Goal: Task Accomplishment & Management: Use online tool/utility

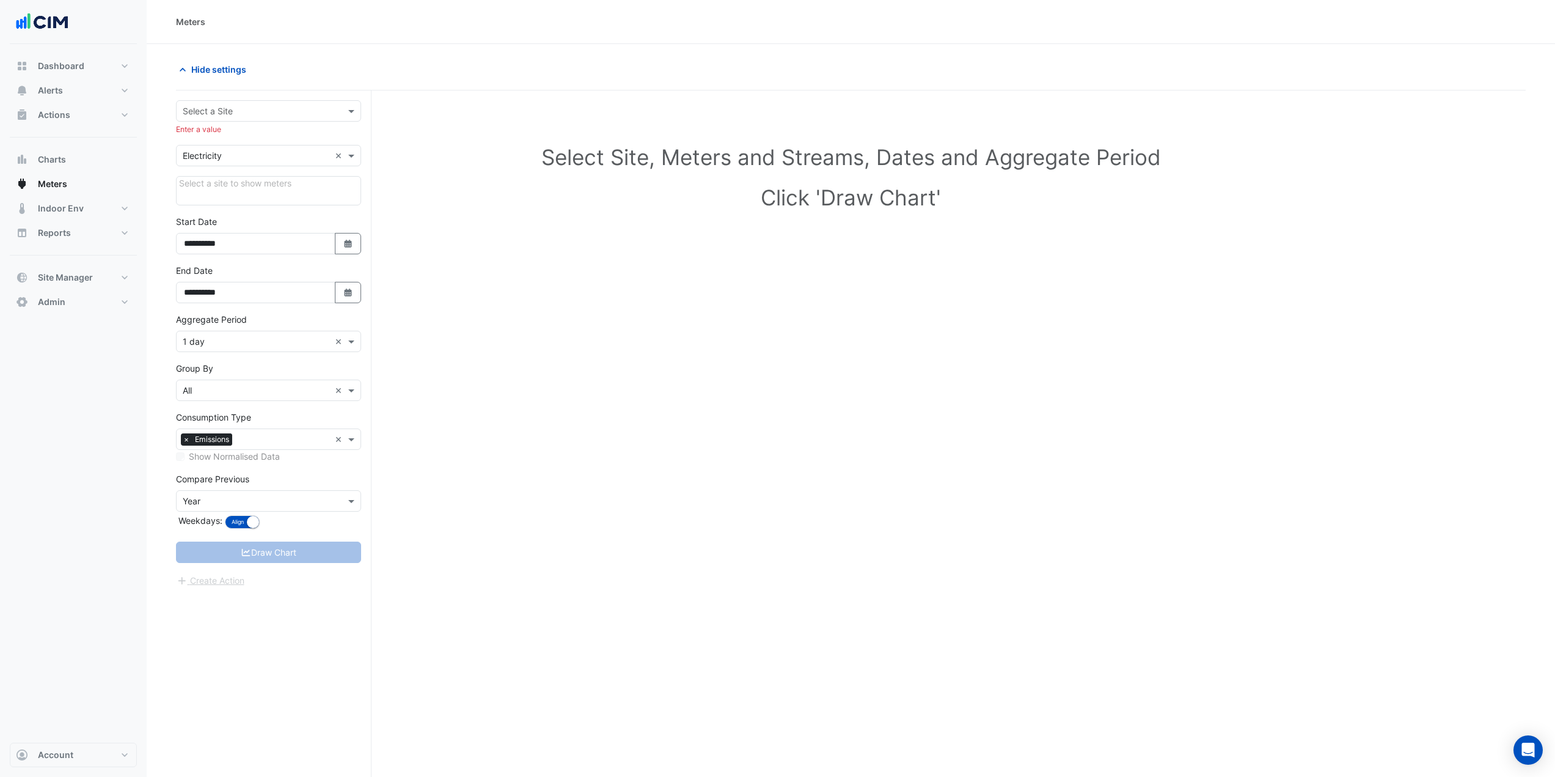
click at [1287, 37] on div "Meters" at bounding box center [851, 22] width 1409 height 44
click at [107, 114] on button "Actions" at bounding box center [73, 115] width 127 height 24
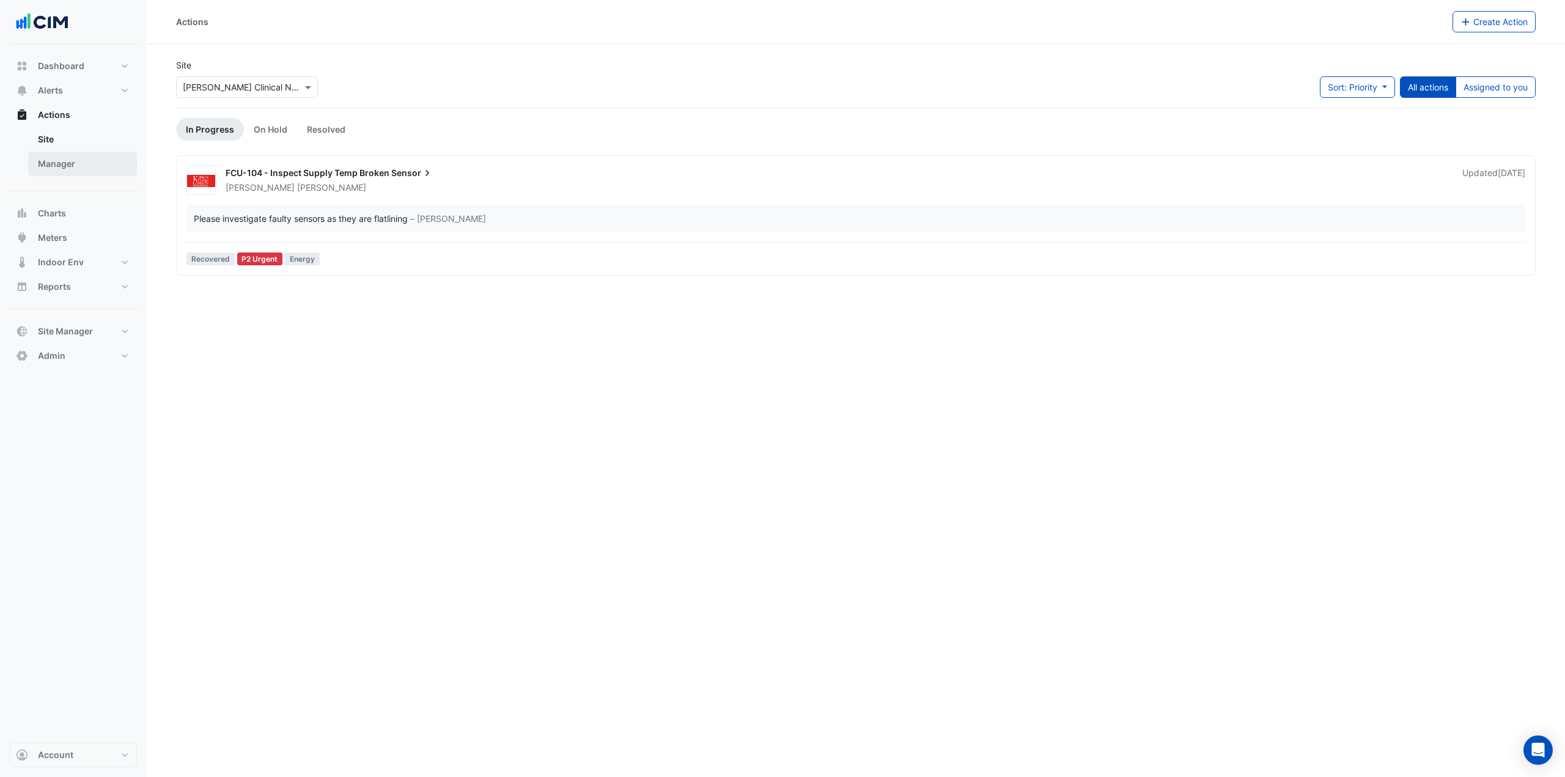
click at [94, 163] on link "Manager" at bounding box center [82, 164] width 109 height 24
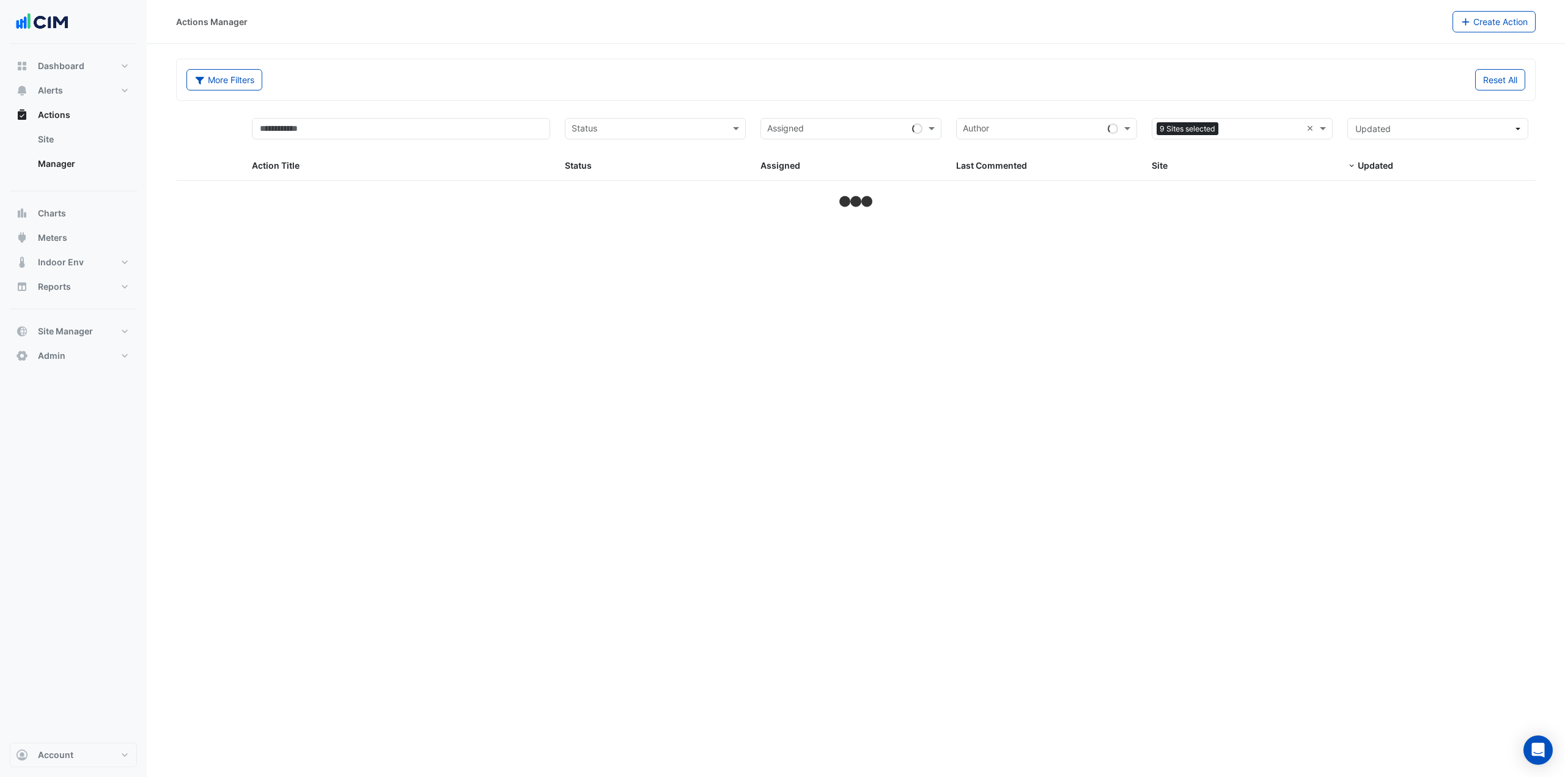
select select "***"
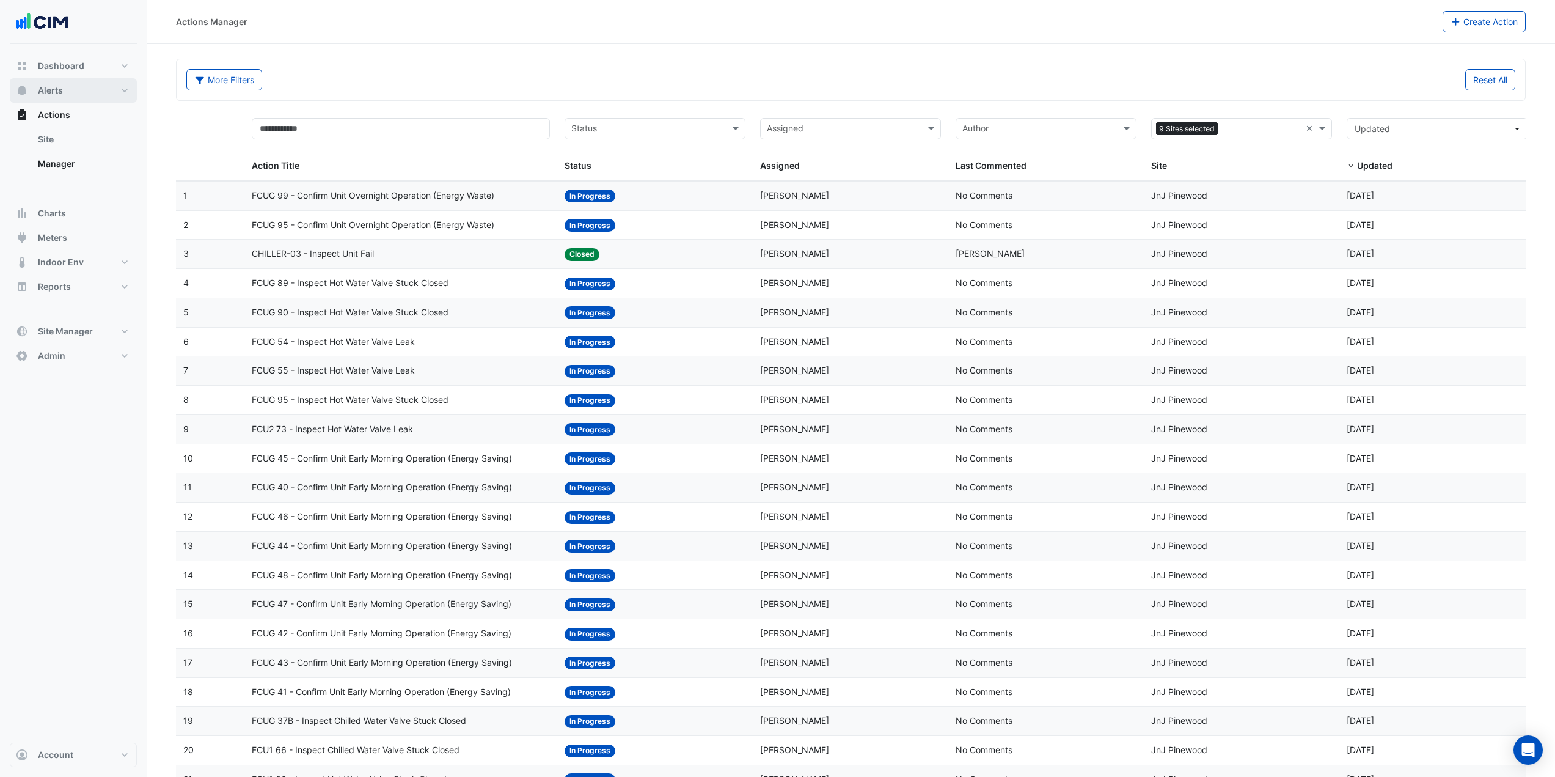
click at [92, 90] on button "Alerts" at bounding box center [73, 90] width 127 height 24
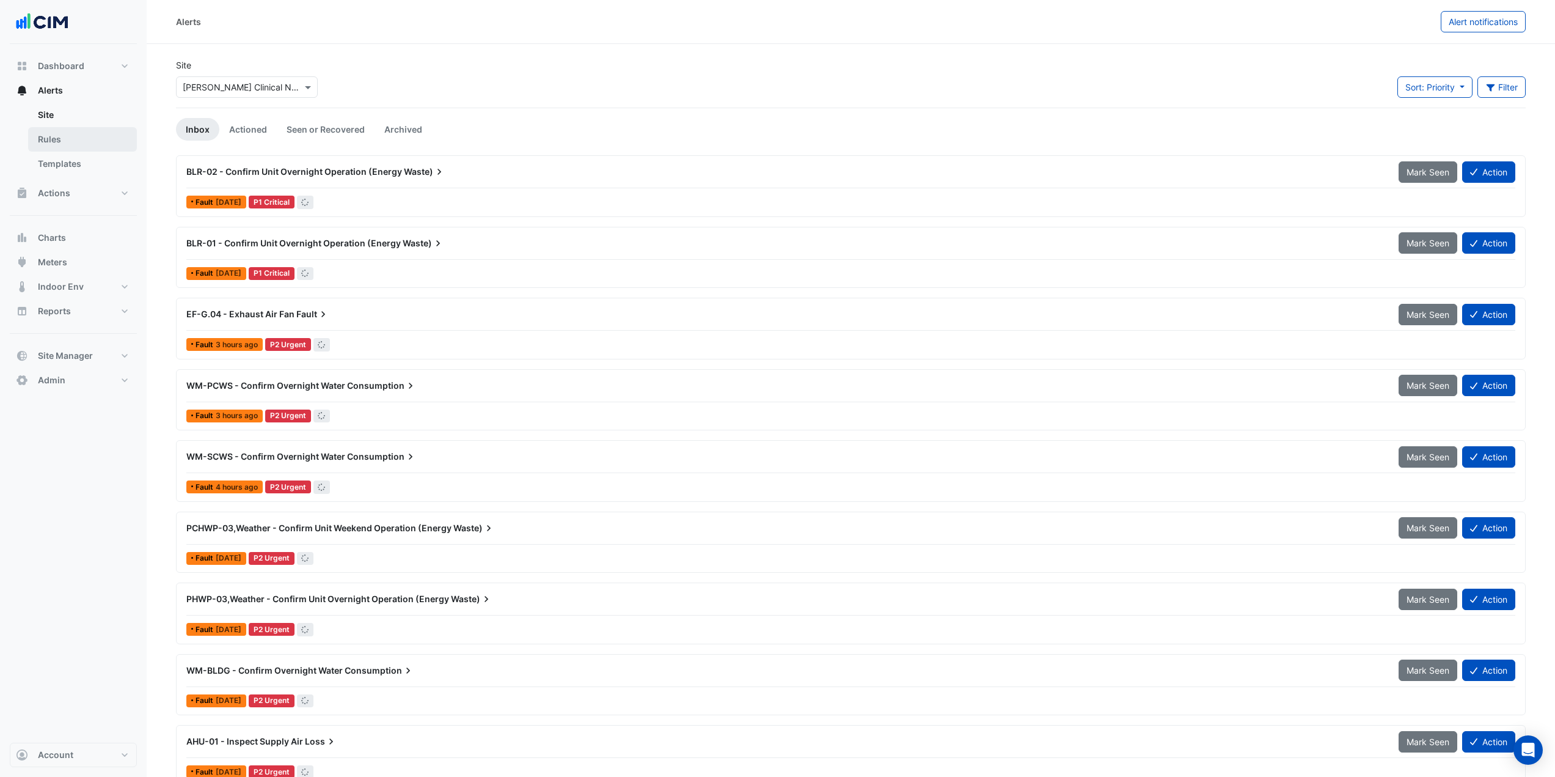
click at [79, 134] on link "Rules" at bounding box center [82, 139] width 109 height 24
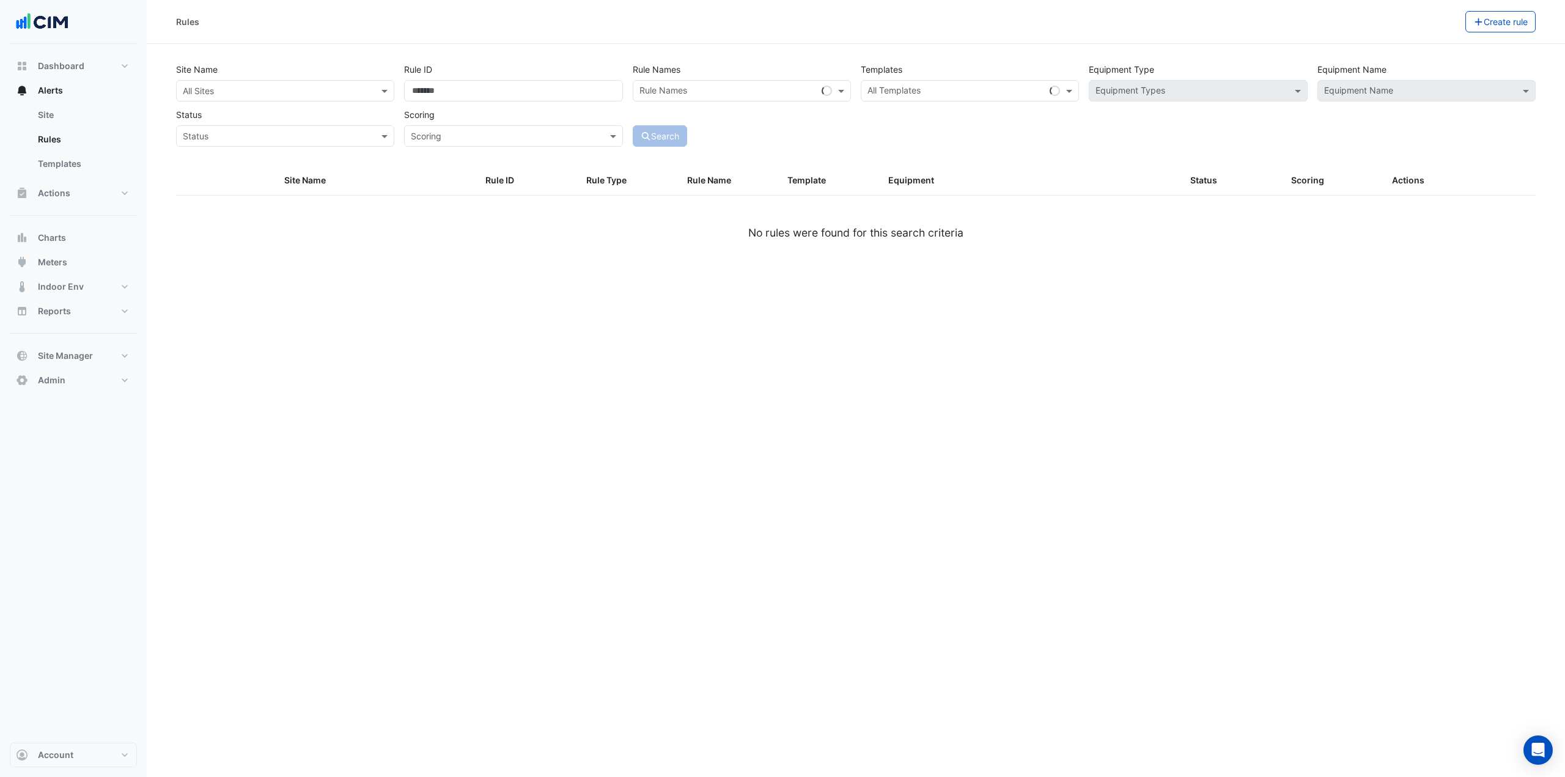
click at [263, 94] on input "text" at bounding box center [273, 91] width 180 height 13
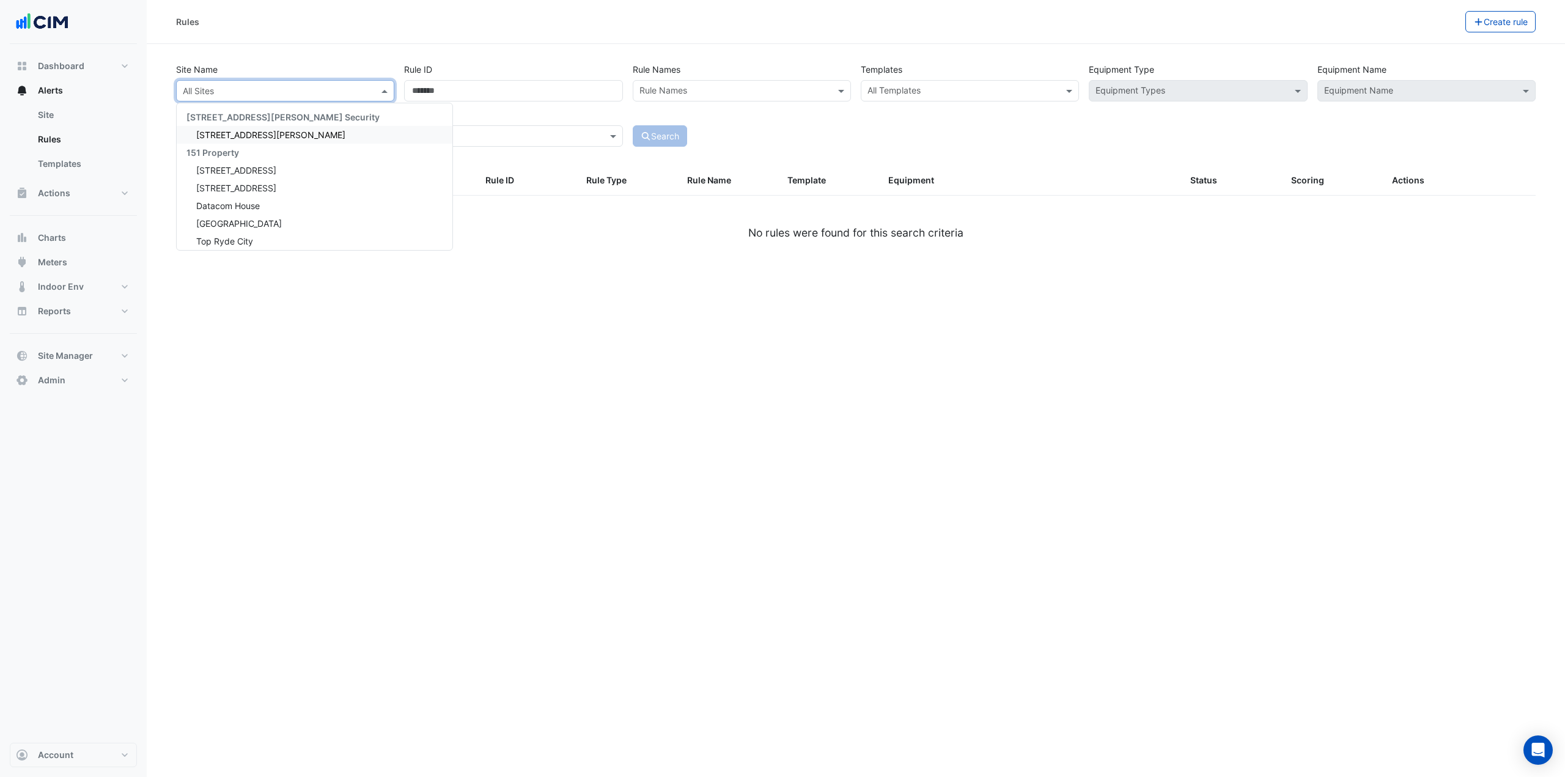
click at [167, 82] on section "Site Name All Sites 141 Walker Street Security 141 Walker Street 151 Property 1…" at bounding box center [856, 157] width 1418 height 226
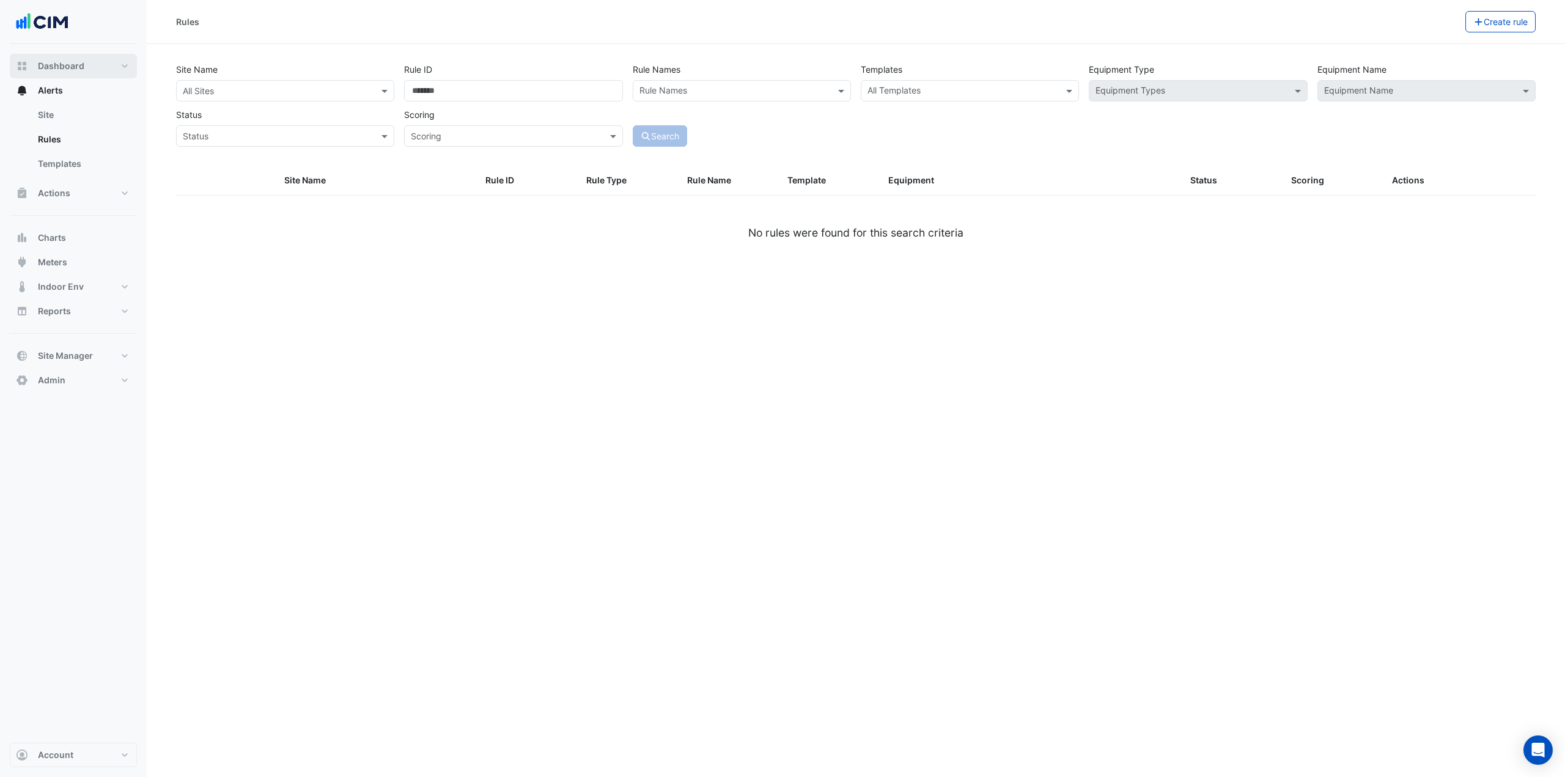
click at [88, 65] on button "Dashboard" at bounding box center [73, 66] width 127 height 24
click at [89, 61] on button "Dashboard" at bounding box center [73, 66] width 127 height 24
select select "***"
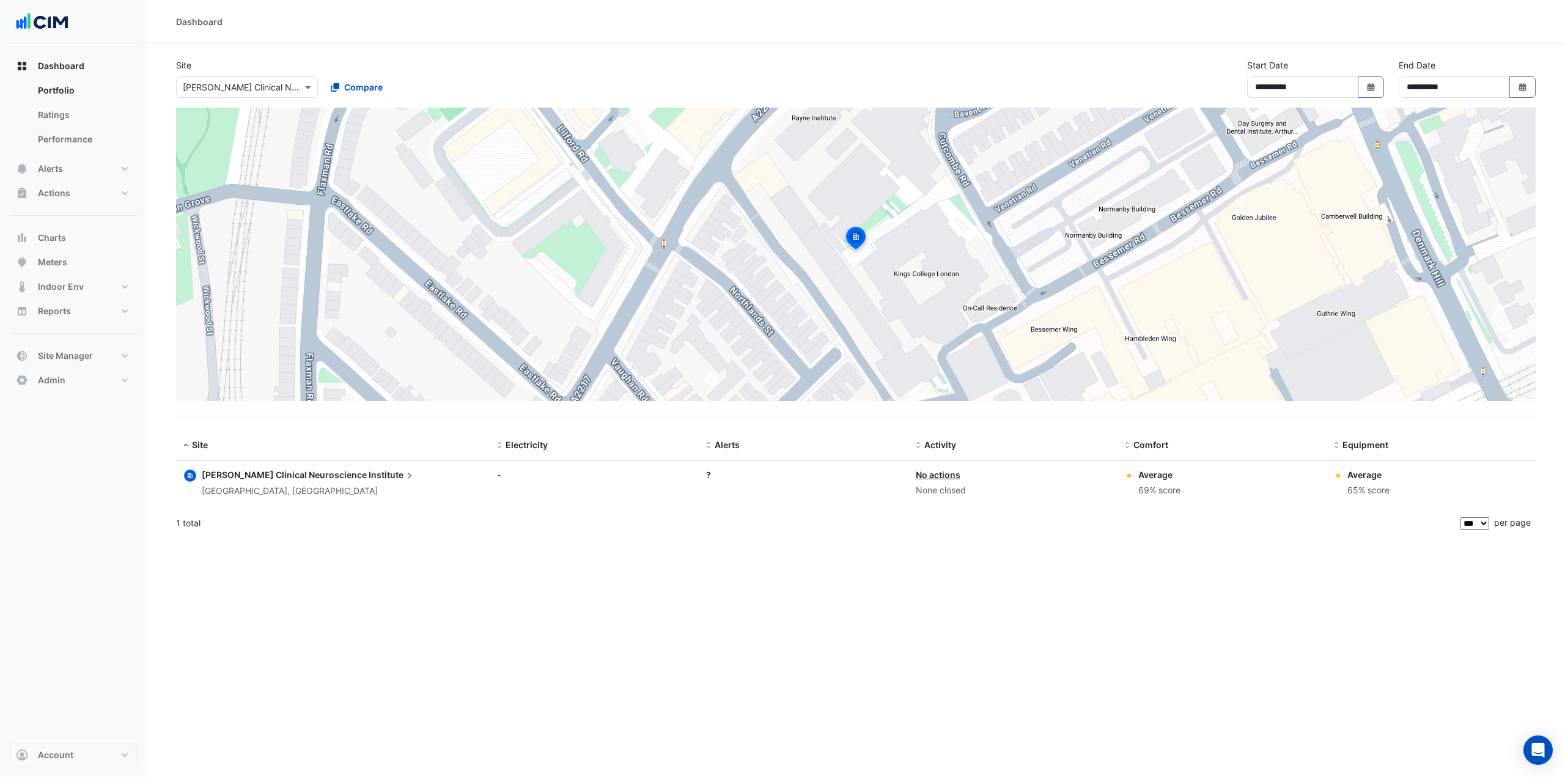
drag, startPoint x: 70, startPoint y: 136, endPoint x: 160, endPoint y: 118, distance: 91.6
click at [70, 136] on link "Performance" at bounding box center [82, 139] width 109 height 24
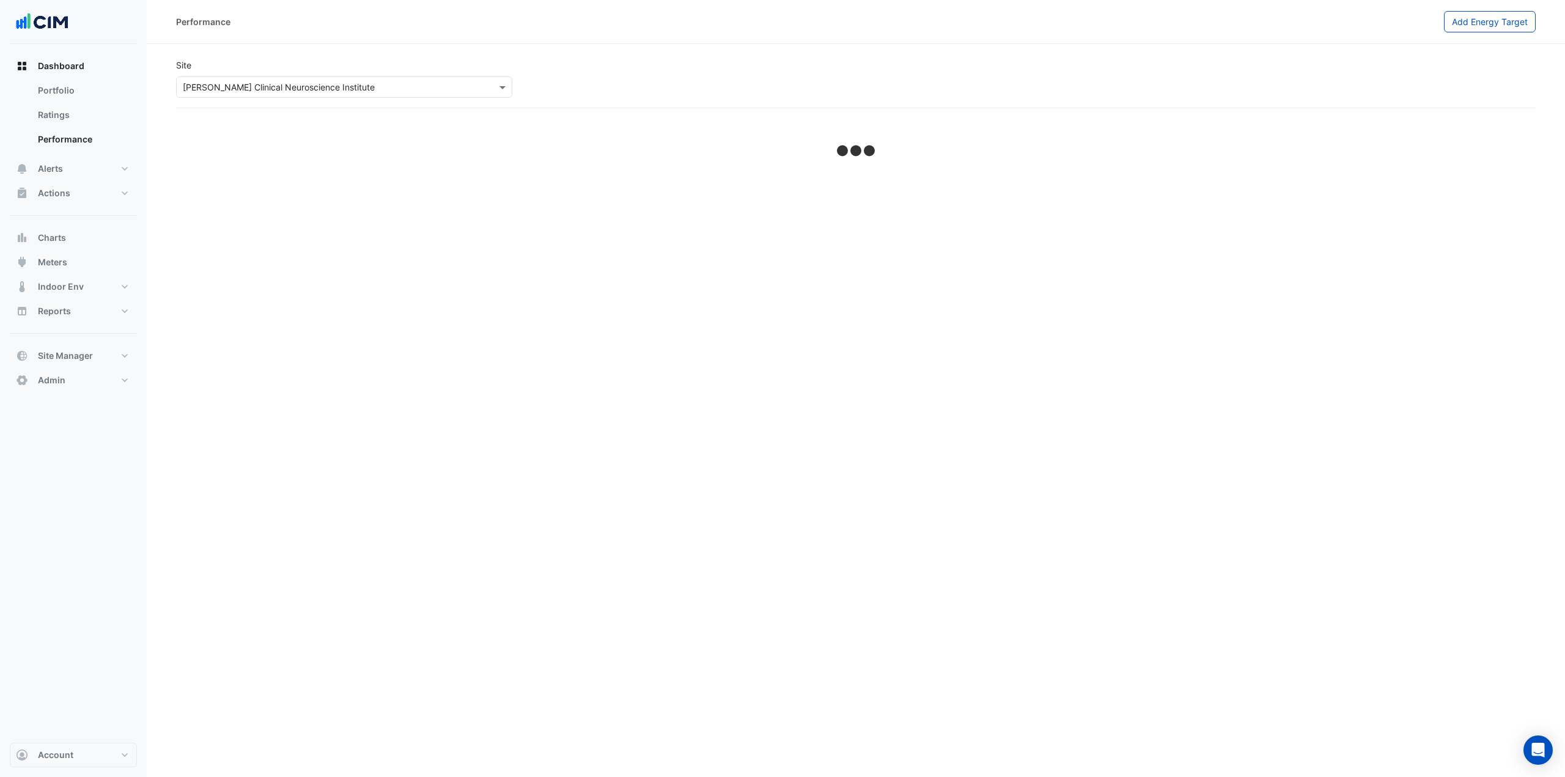
click at [231, 89] on input "text" at bounding box center [332, 87] width 298 height 13
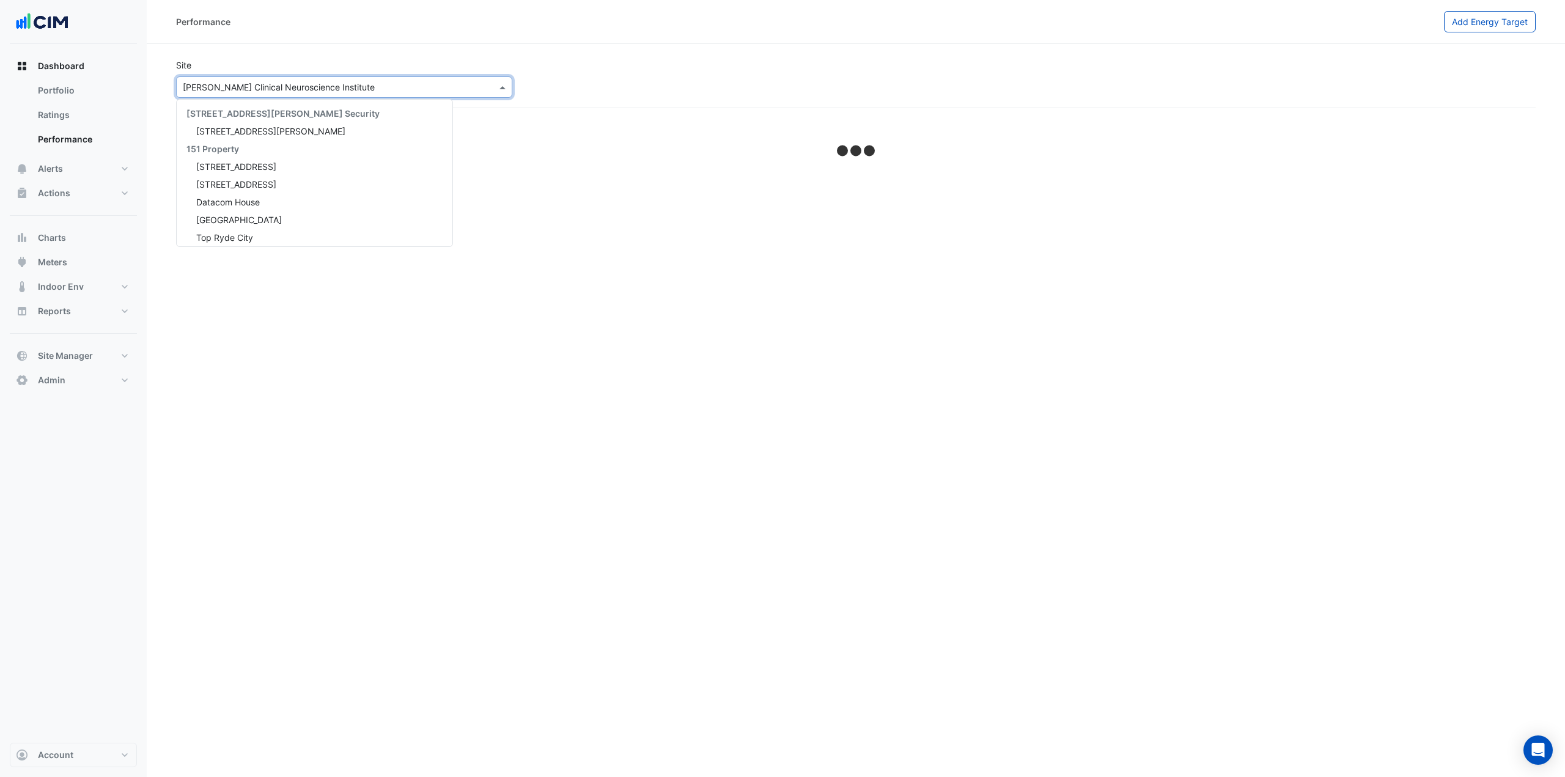
scroll to position [12004, 0]
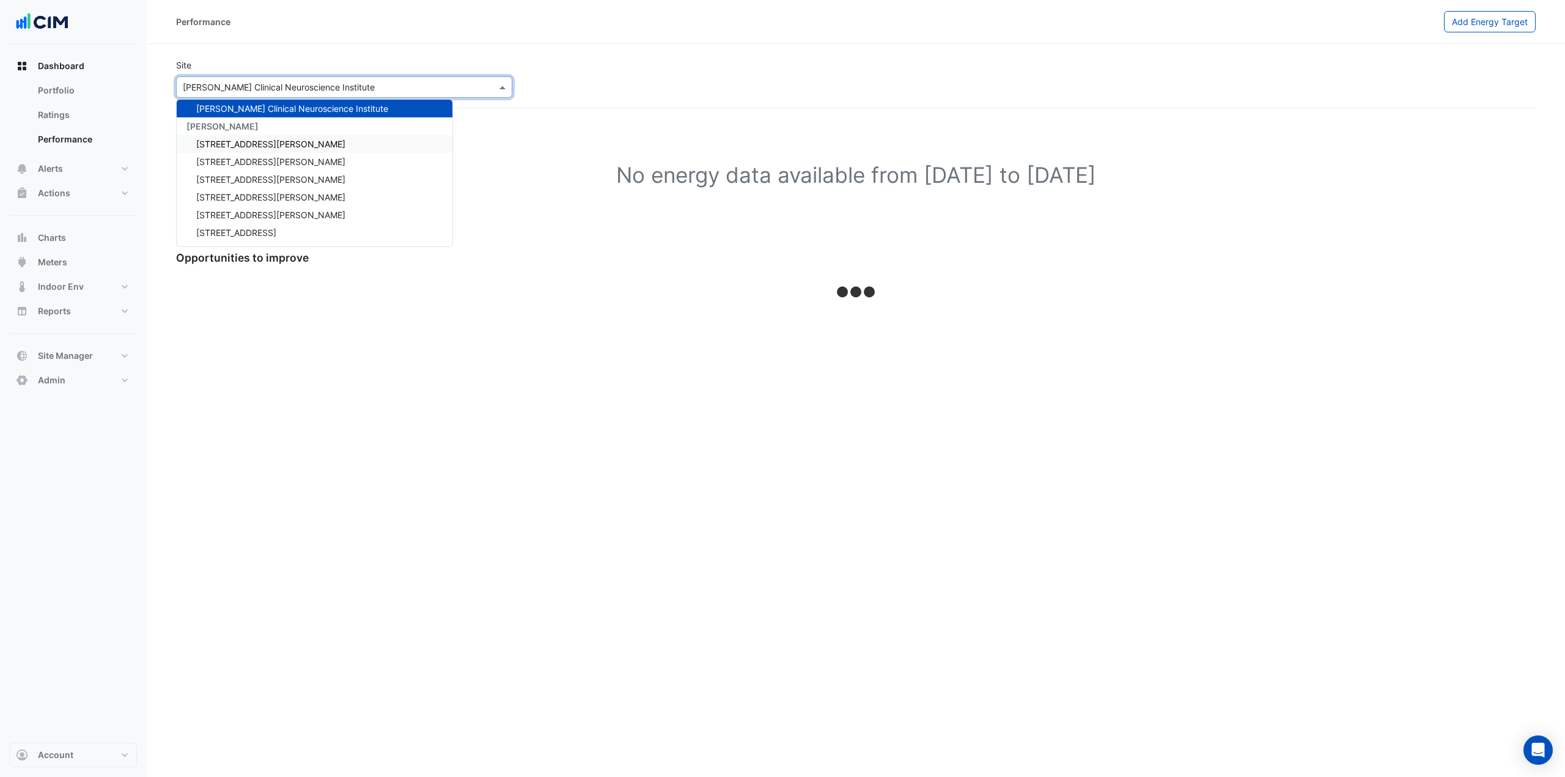
click at [271, 145] on div "1 Nicholson Street" at bounding box center [315, 144] width 276 height 18
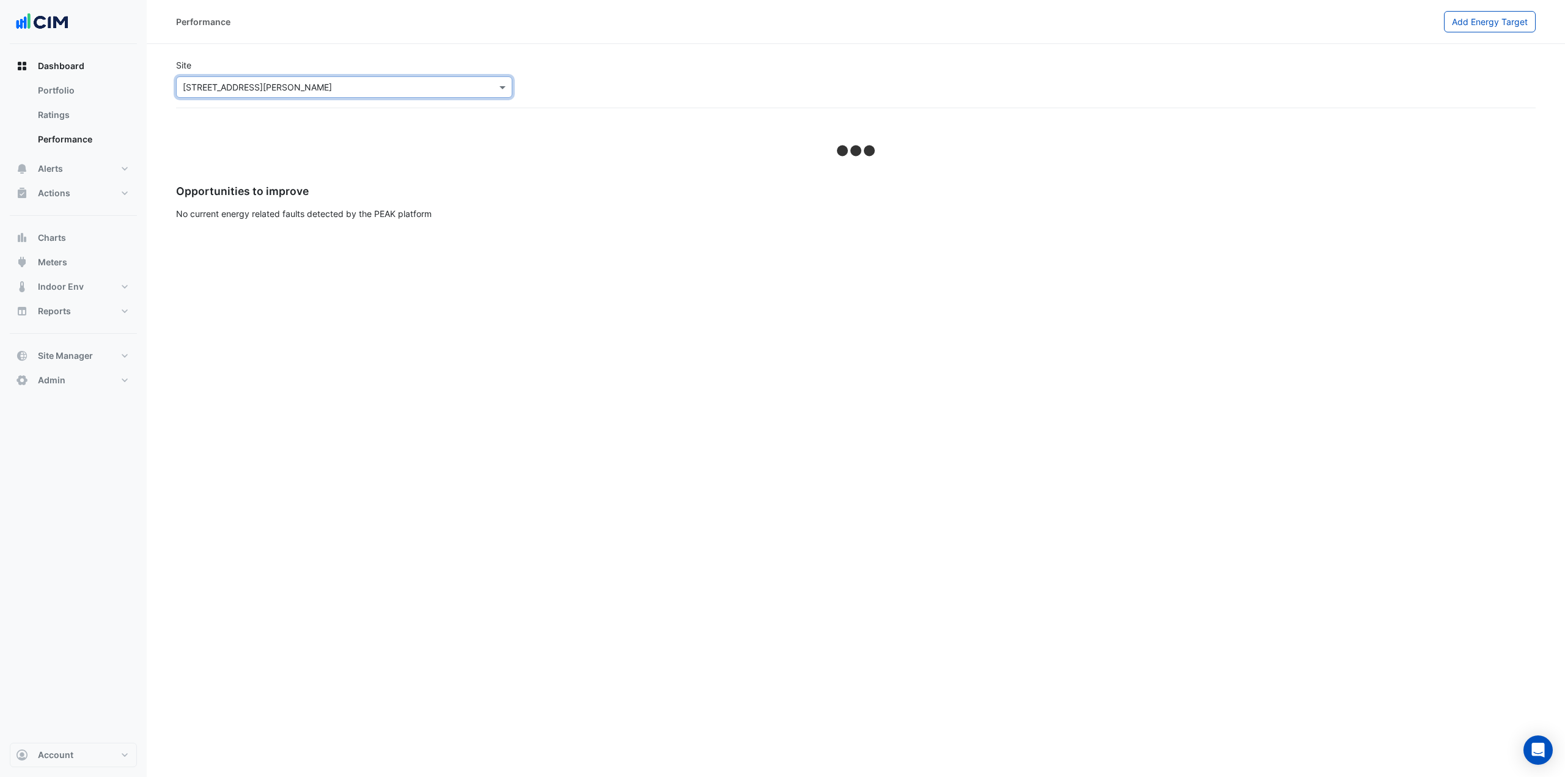
click at [284, 79] on div "× 1 Nicholson Street" at bounding box center [344, 86] width 336 height 21
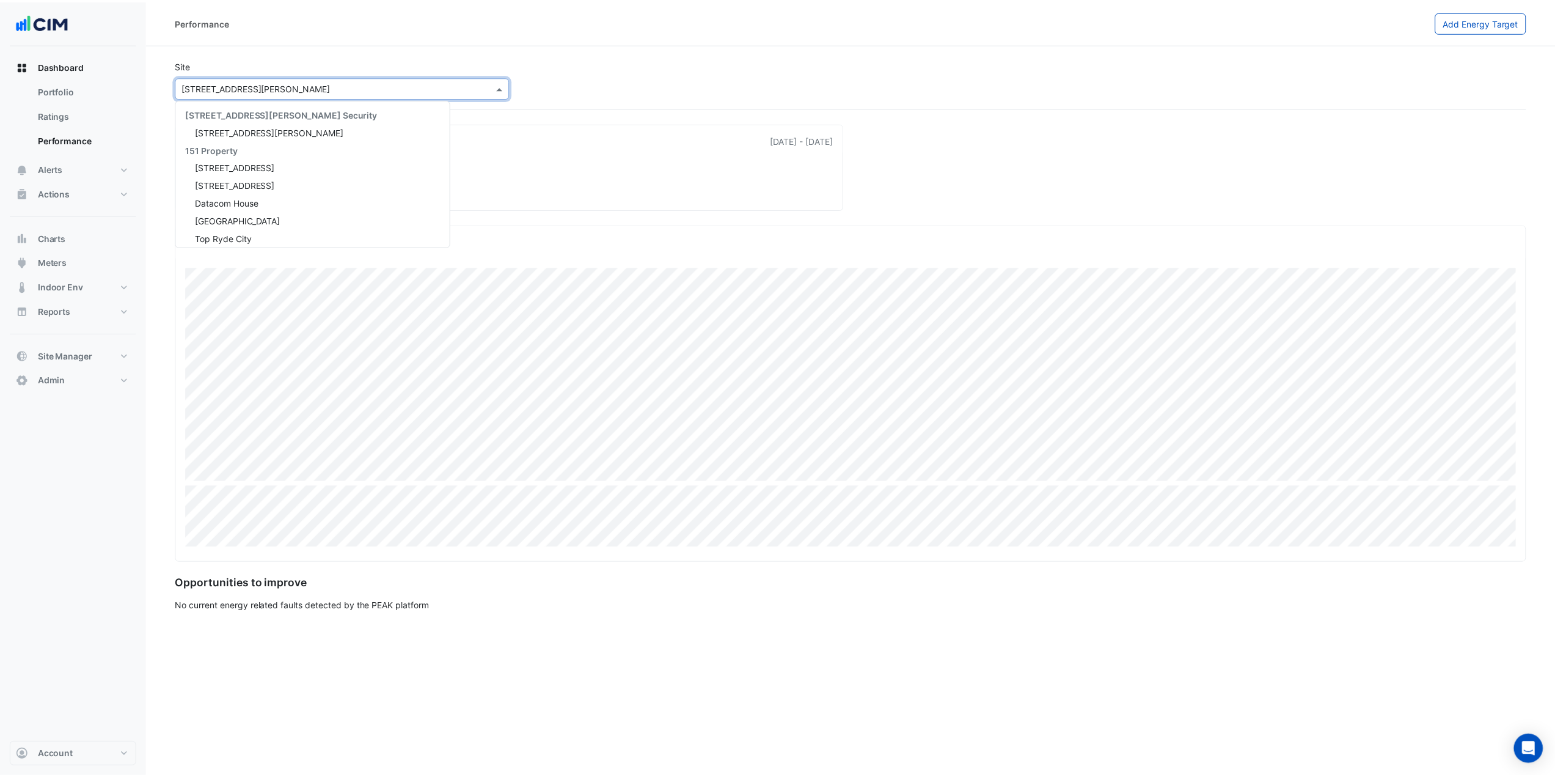
scroll to position [12040, 0]
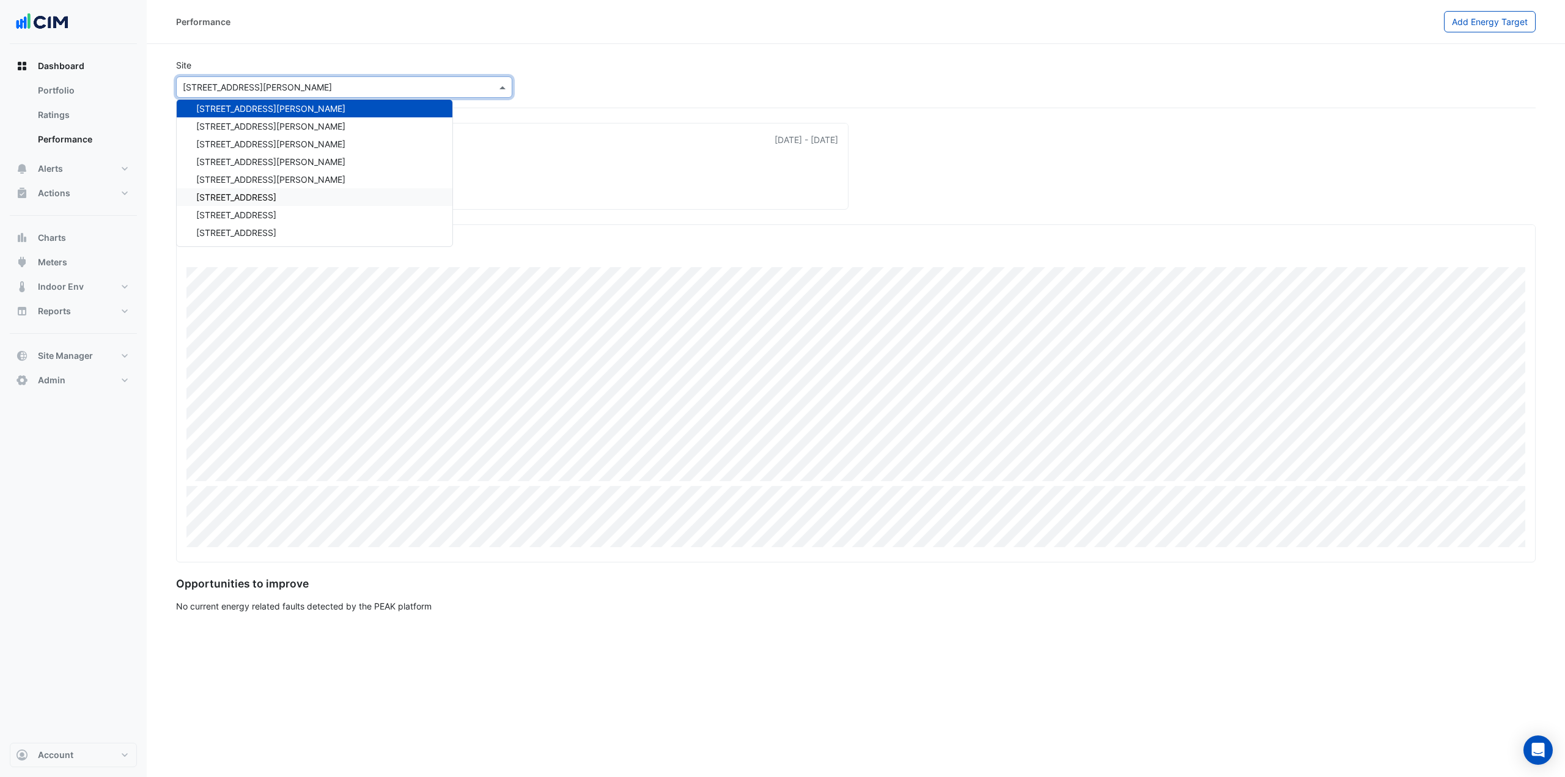
click at [274, 188] on div "207 Pacific Highway" at bounding box center [315, 197] width 276 height 18
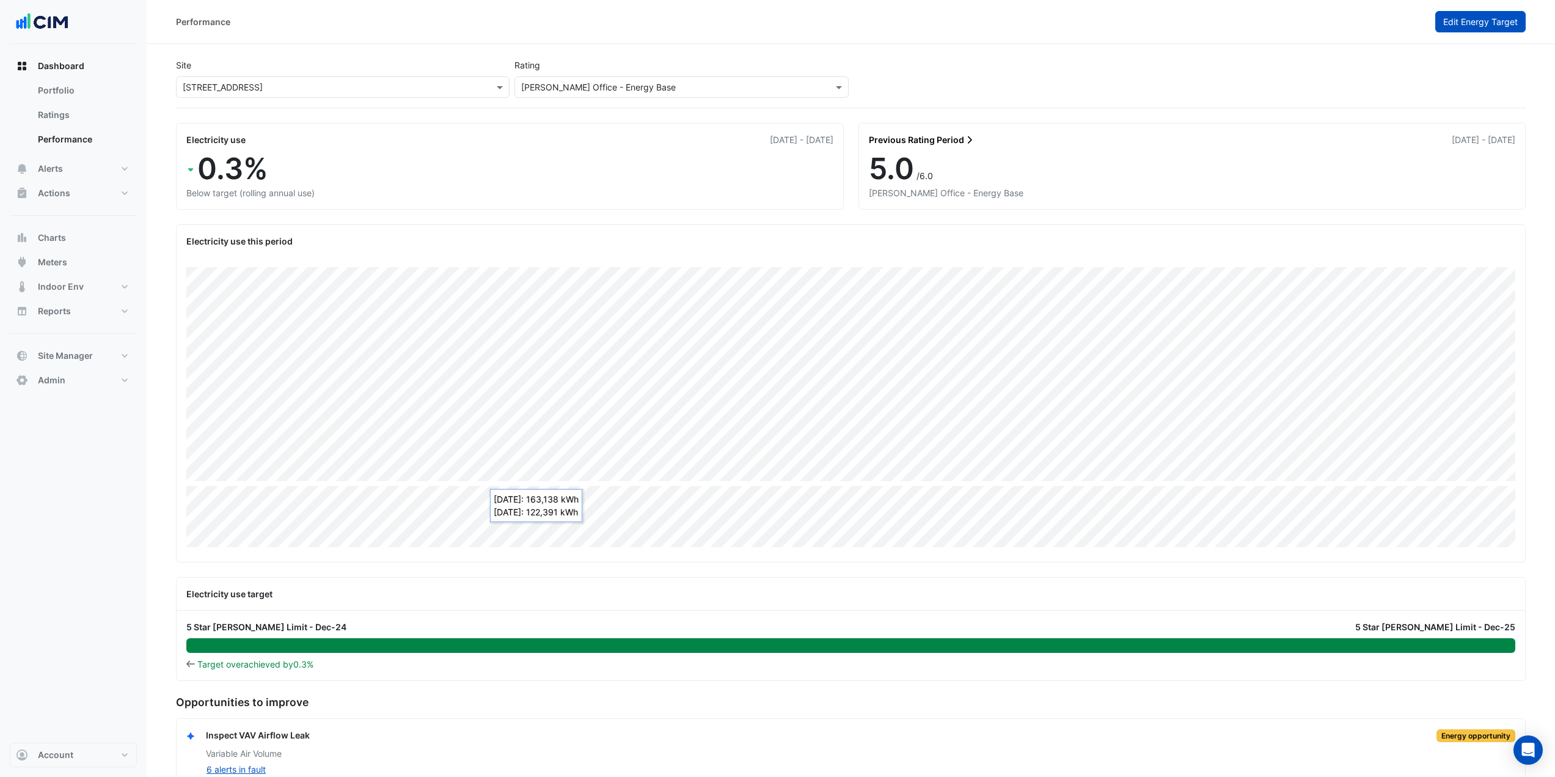
click at [1486, 23] on span "Edit Energy Target" at bounding box center [1481, 22] width 75 height 10
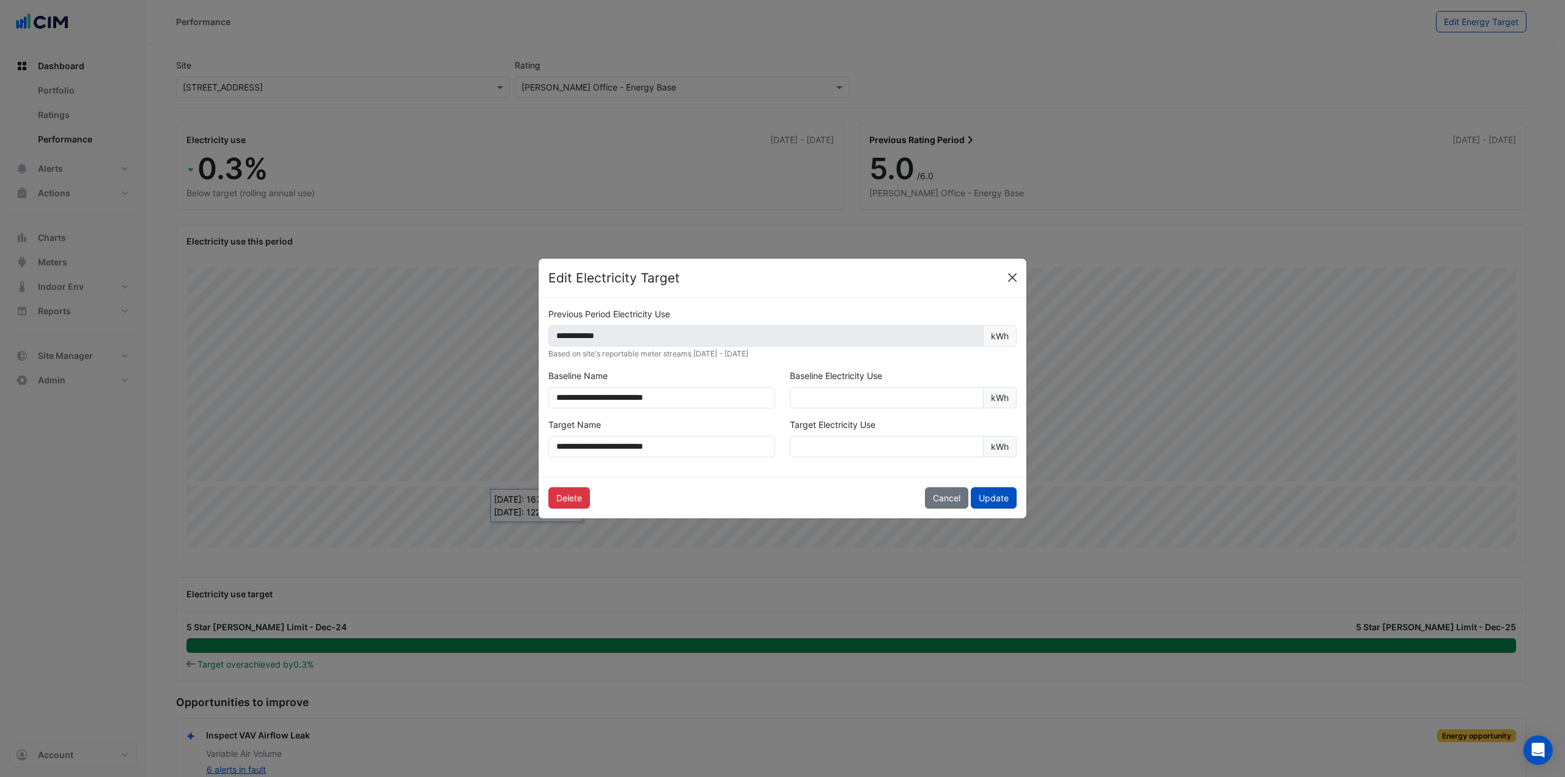
click at [1015, 274] on button "Close" at bounding box center [1012, 277] width 18 height 18
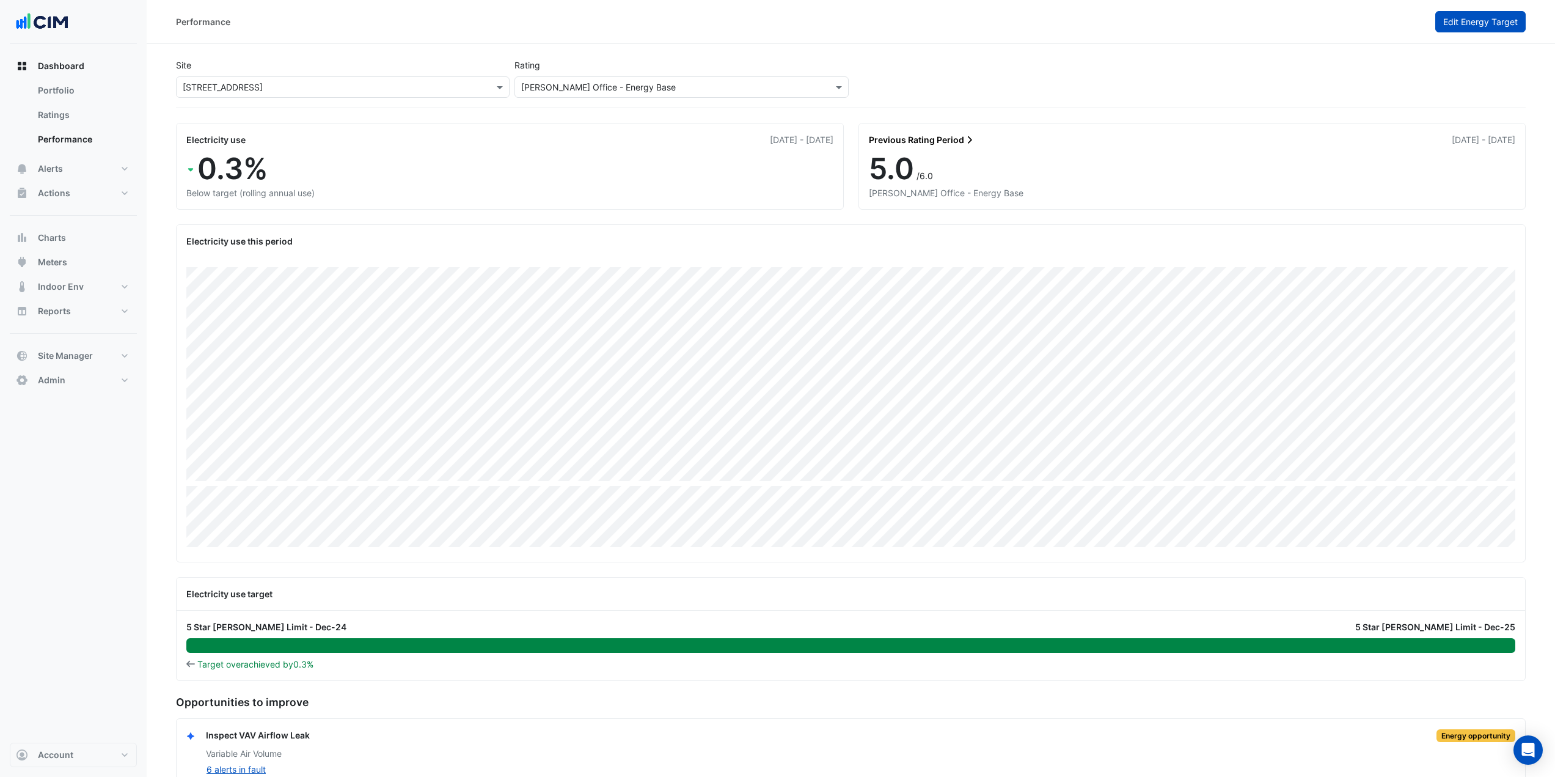
click at [1445, 15] on button "Edit Energy Target" at bounding box center [1481, 21] width 90 height 21
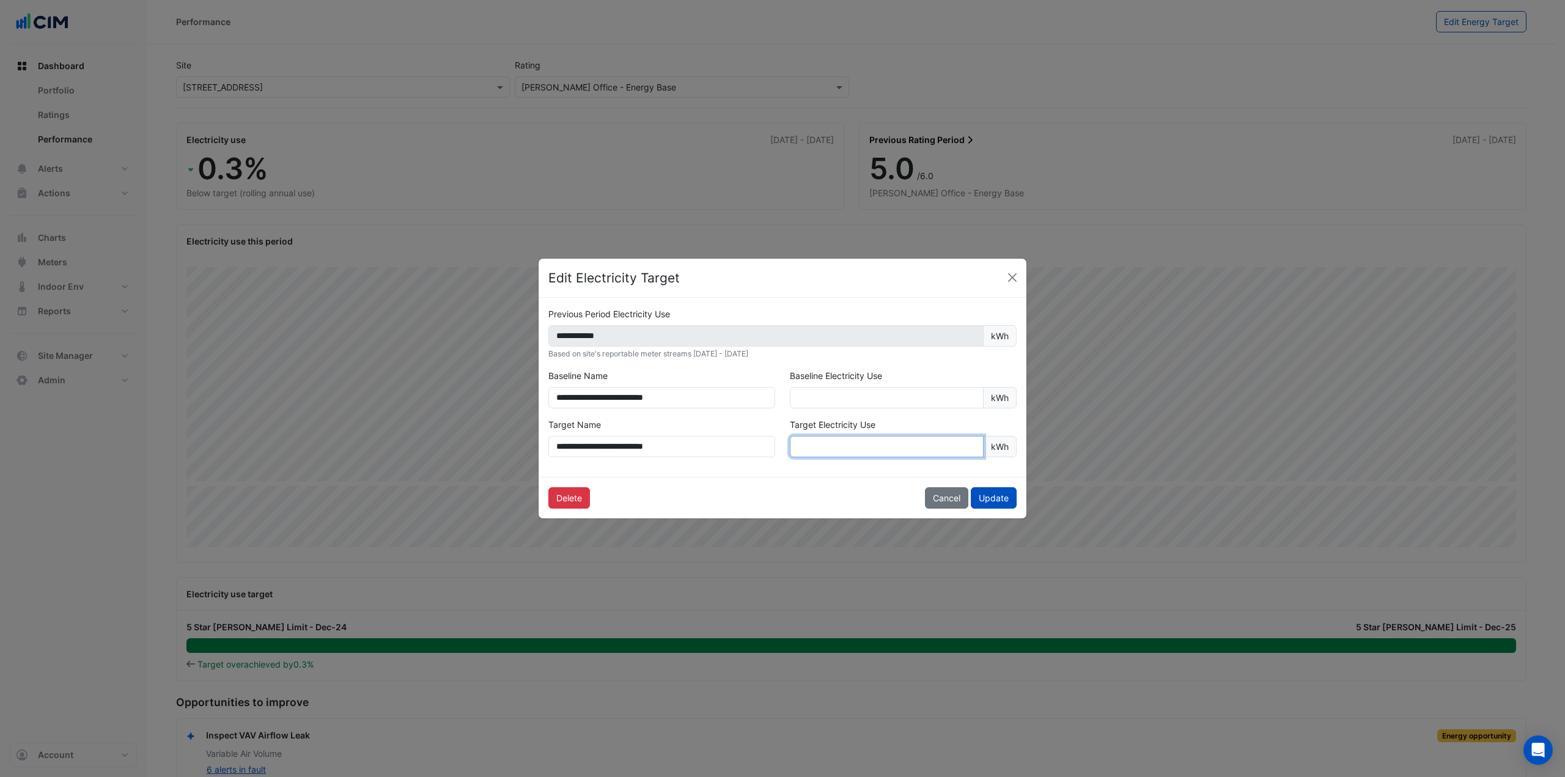
click at [843, 446] on input "*******" at bounding box center [887, 446] width 194 height 21
click at [802, 449] on input "*******" at bounding box center [887, 446] width 194 height 21
click at [949, 496] on button "Cancel" at bounding box center [946, 497] width 43 height 21
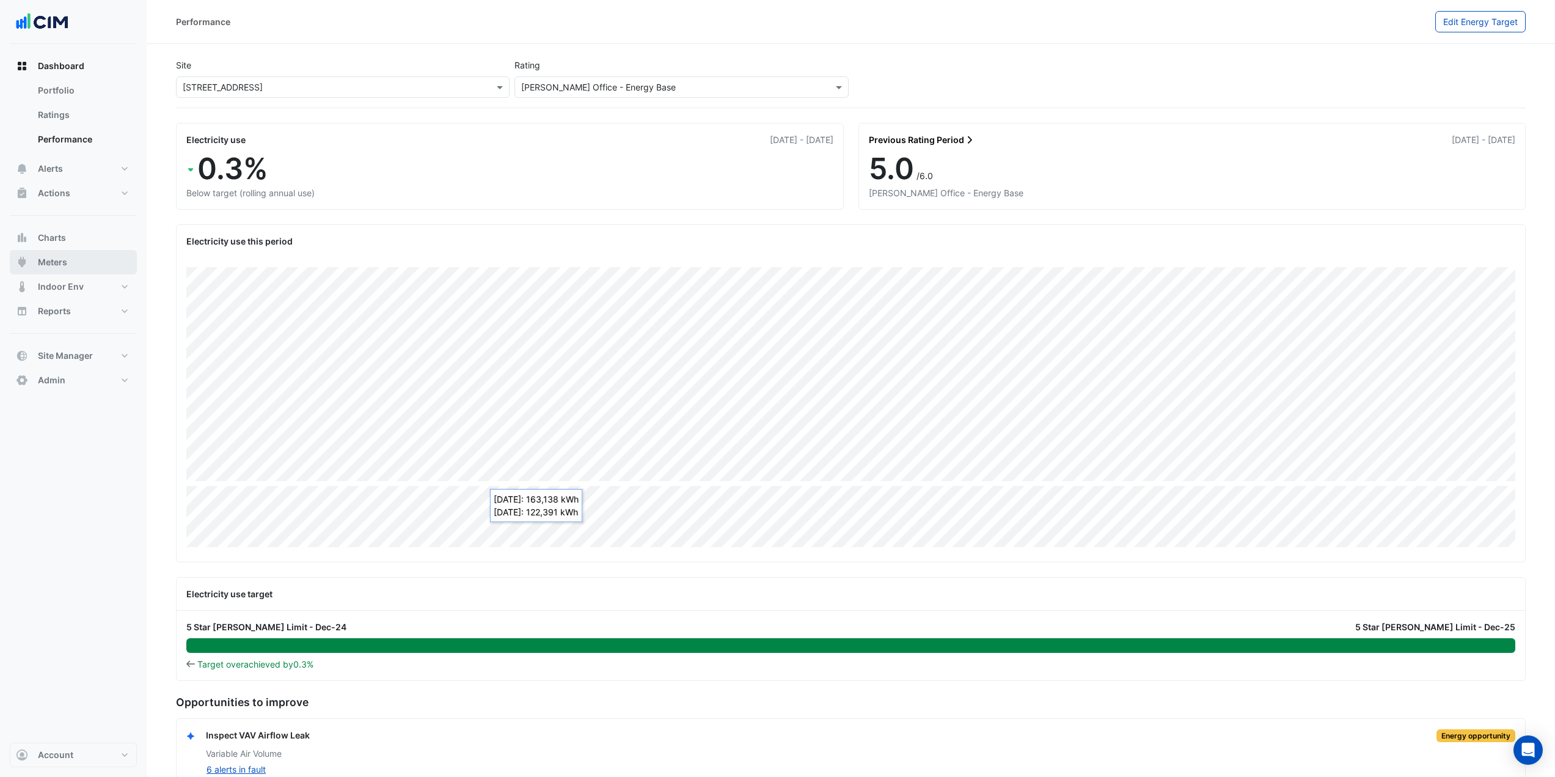
click at [87, 269] on button "Meters" at bounding box center [73, 262] width 127 height 24
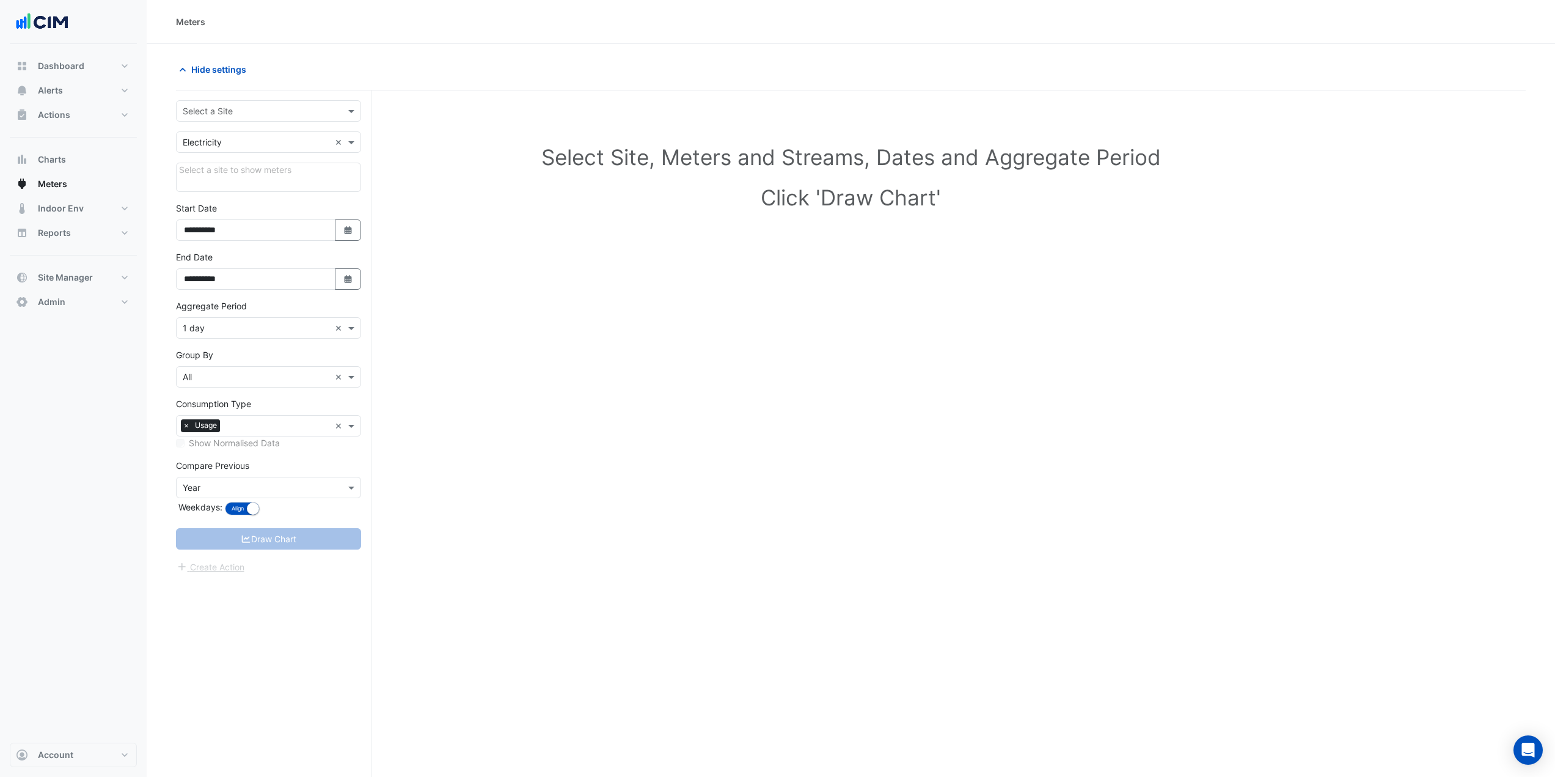
click at [254, 109] on input "text" at bounding box center [256, 111] width 147 height 13
click at [184, 234] on div "Datacom House" at bounding box center [315, 226] width 276 height 18
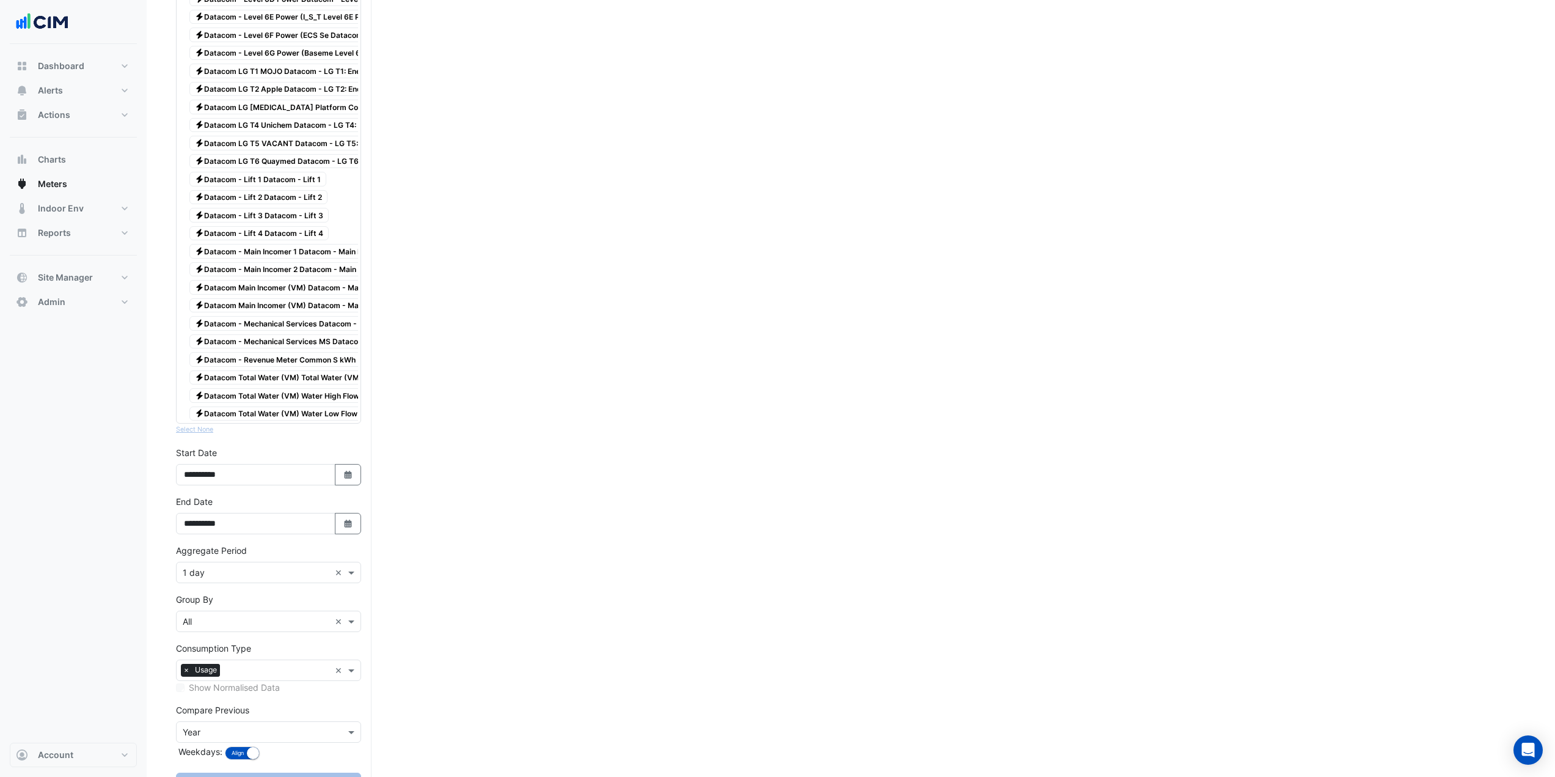
scroll to position [1726, 0]
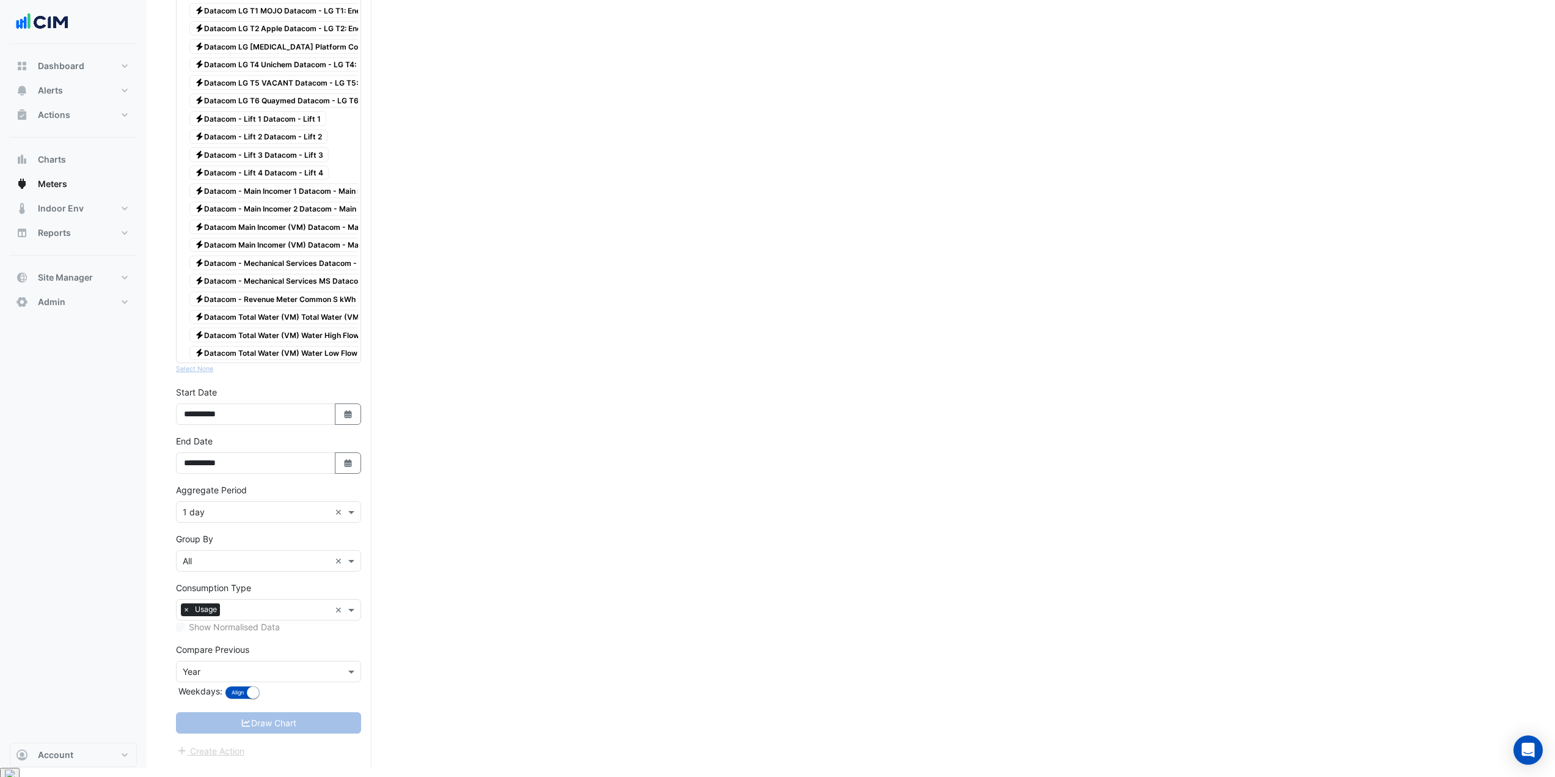
click at [251, 612] on div "× Usage" at bounding box center [253, 609] width 153 height 19
click at [245, 676] on div "Emissions" at bounding box center [269, 681] width 184 height 18
click at [68, 65] on span "Dashboard" at bounding box center [61, 66] width 46 height 12
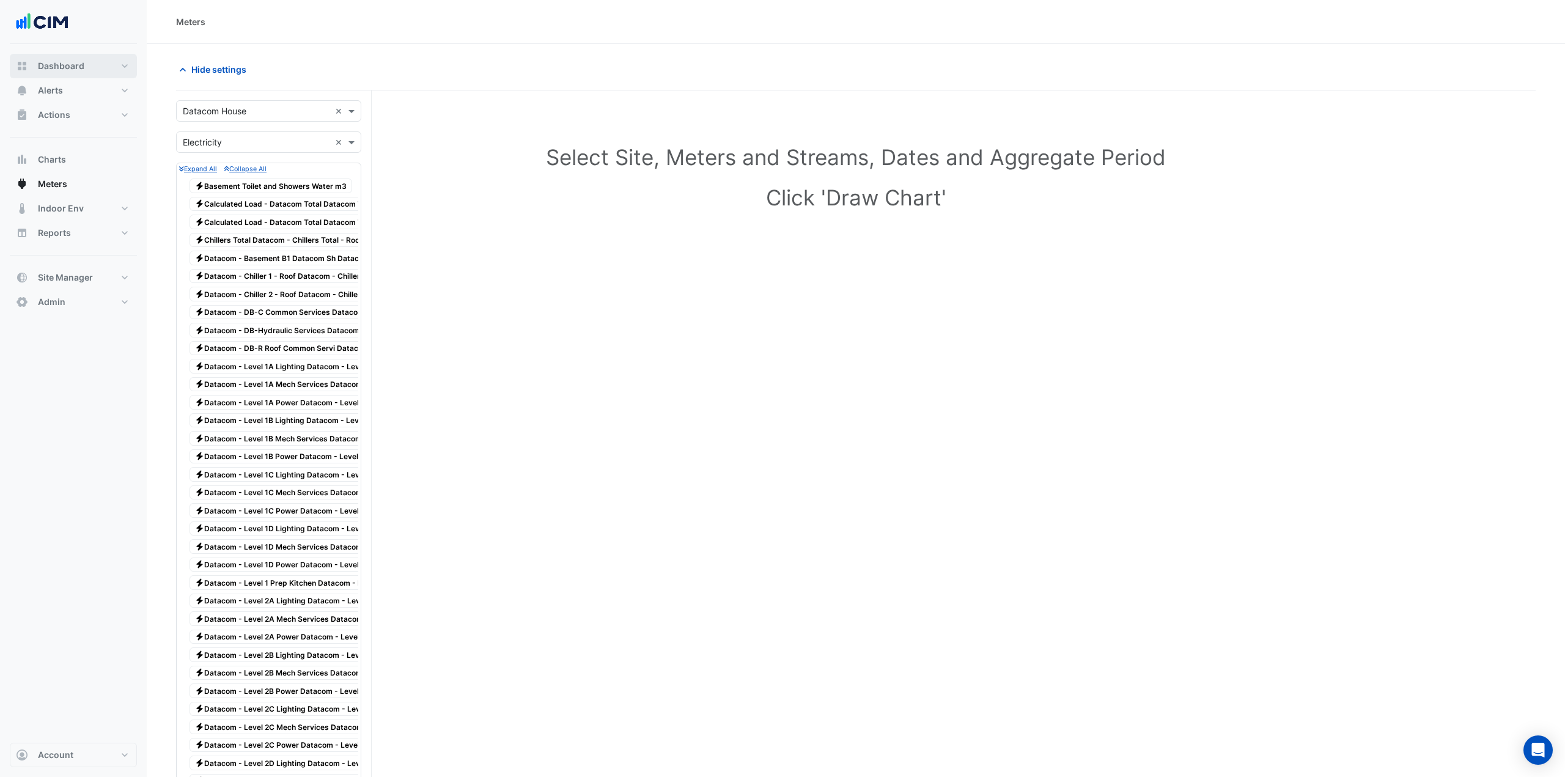
select select "***"
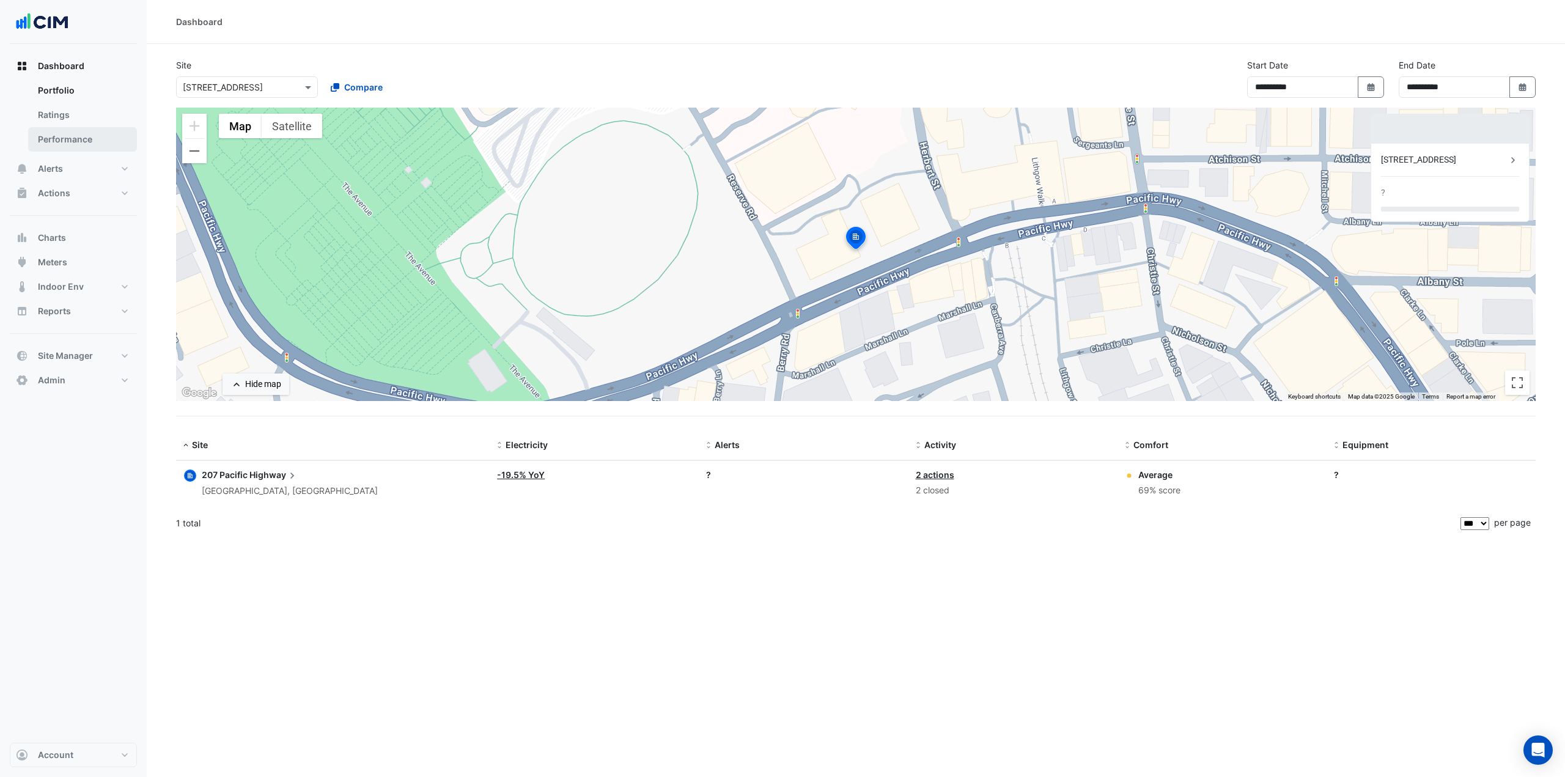
click at [111, 145] on link "Performance" at bounding box center [82, 139] width 109 height 24
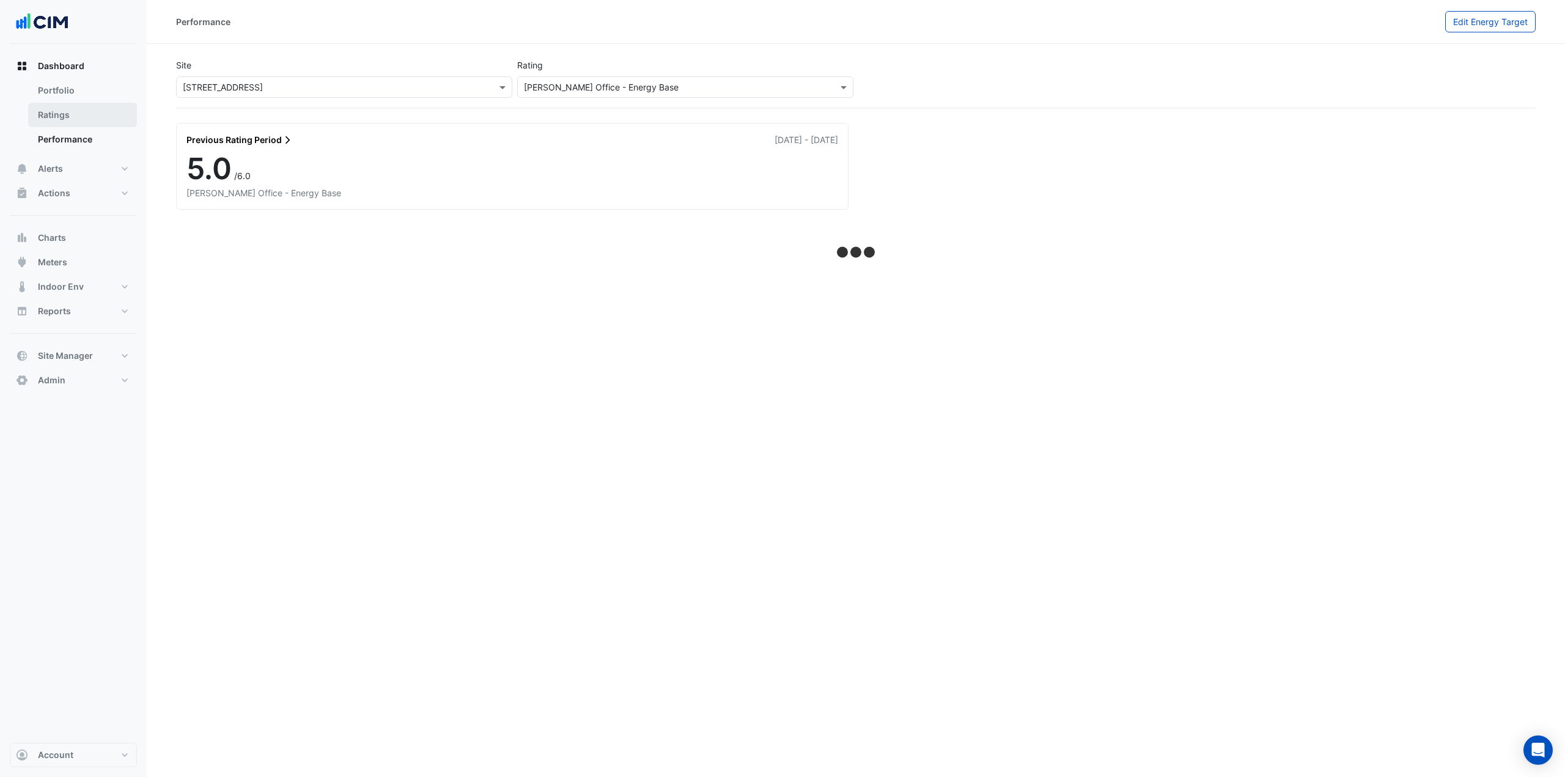
click at [62, 119] on link "Ratings" at bounding box center [82, 115] width 109 height 24
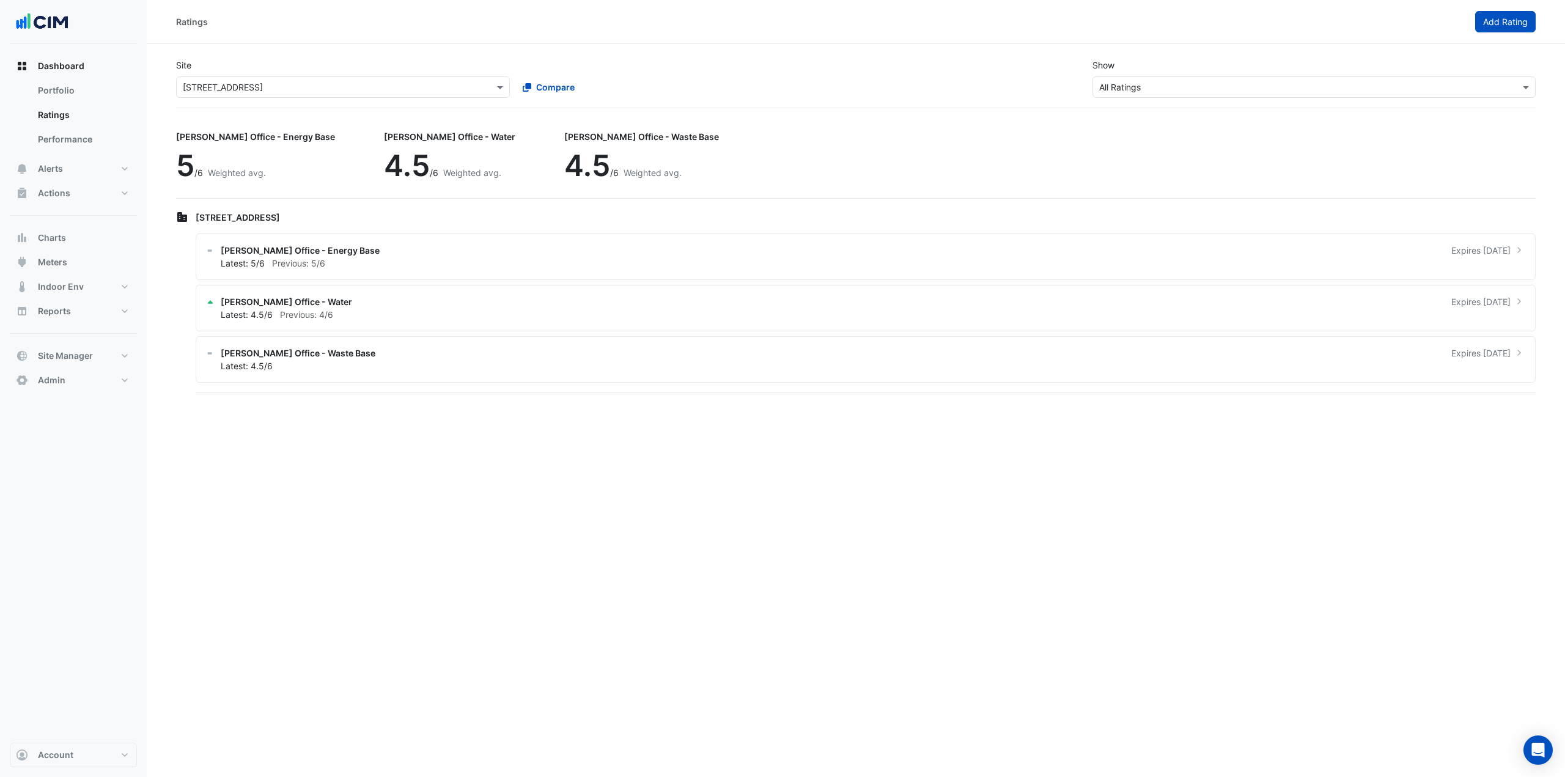
click at [1497, 15] on button "Add Rating" at bounding box center [1505, 21] width 61 height 21
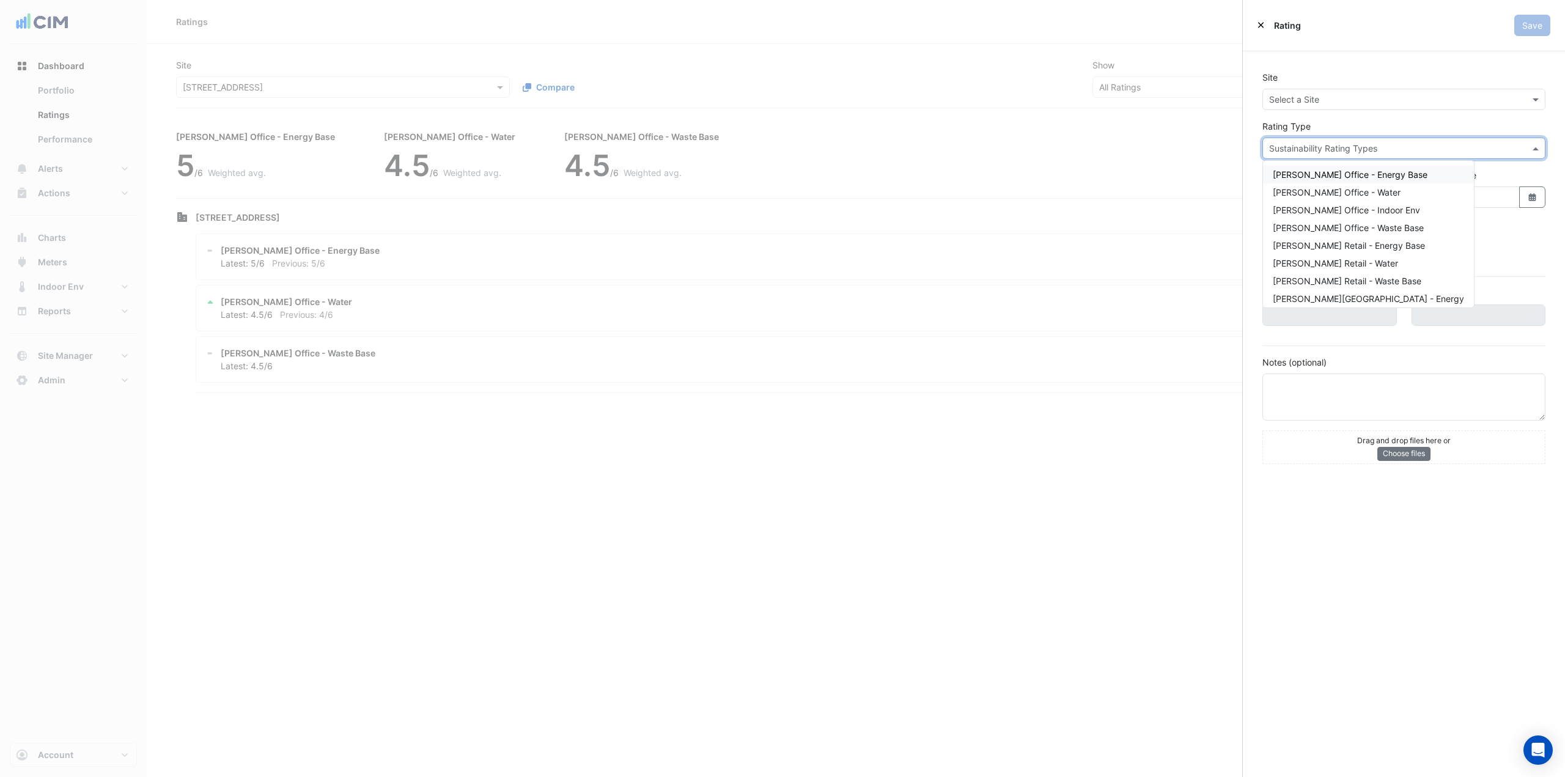
click at [1339, 149] on input "text" at bounding box center [1391, 148] width 245 height 13
click at [1350, 249] on div "BREEAM In-Use - Commercial" at bounding box center [1368, 241] width 211 height 18
click at [1392, 155] on div "× BREEAM In-Use - Commercial" at bounding box center [1403, 148] width 283 height 21
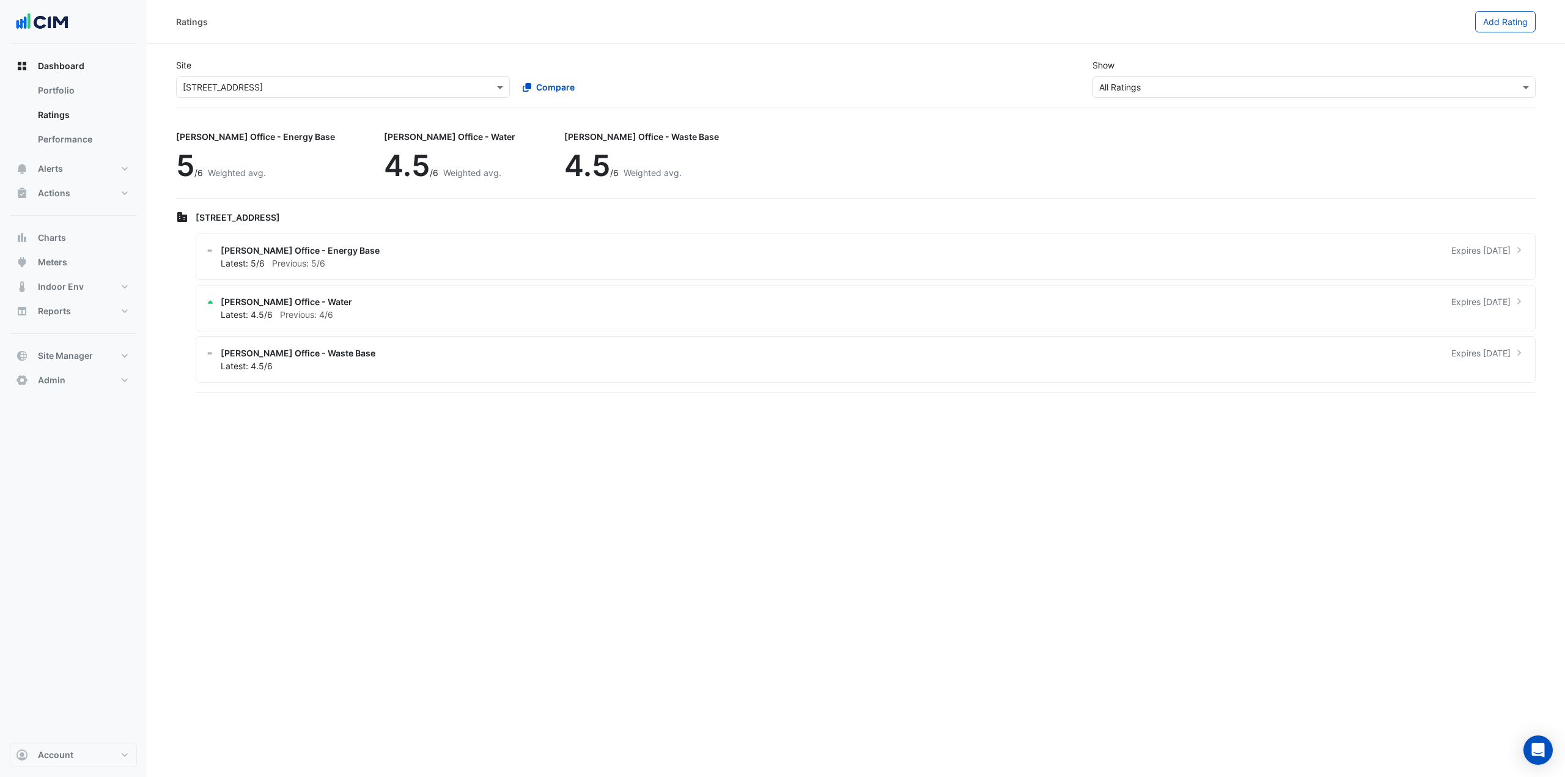
click at [953, 134] on ngb-offcanvas-backdrop at bounding box center [782, 388] width 1565 height 777
click at [1515, 21] on span "Add Rating" at bounding box center [1505, 22] width 45 height 10
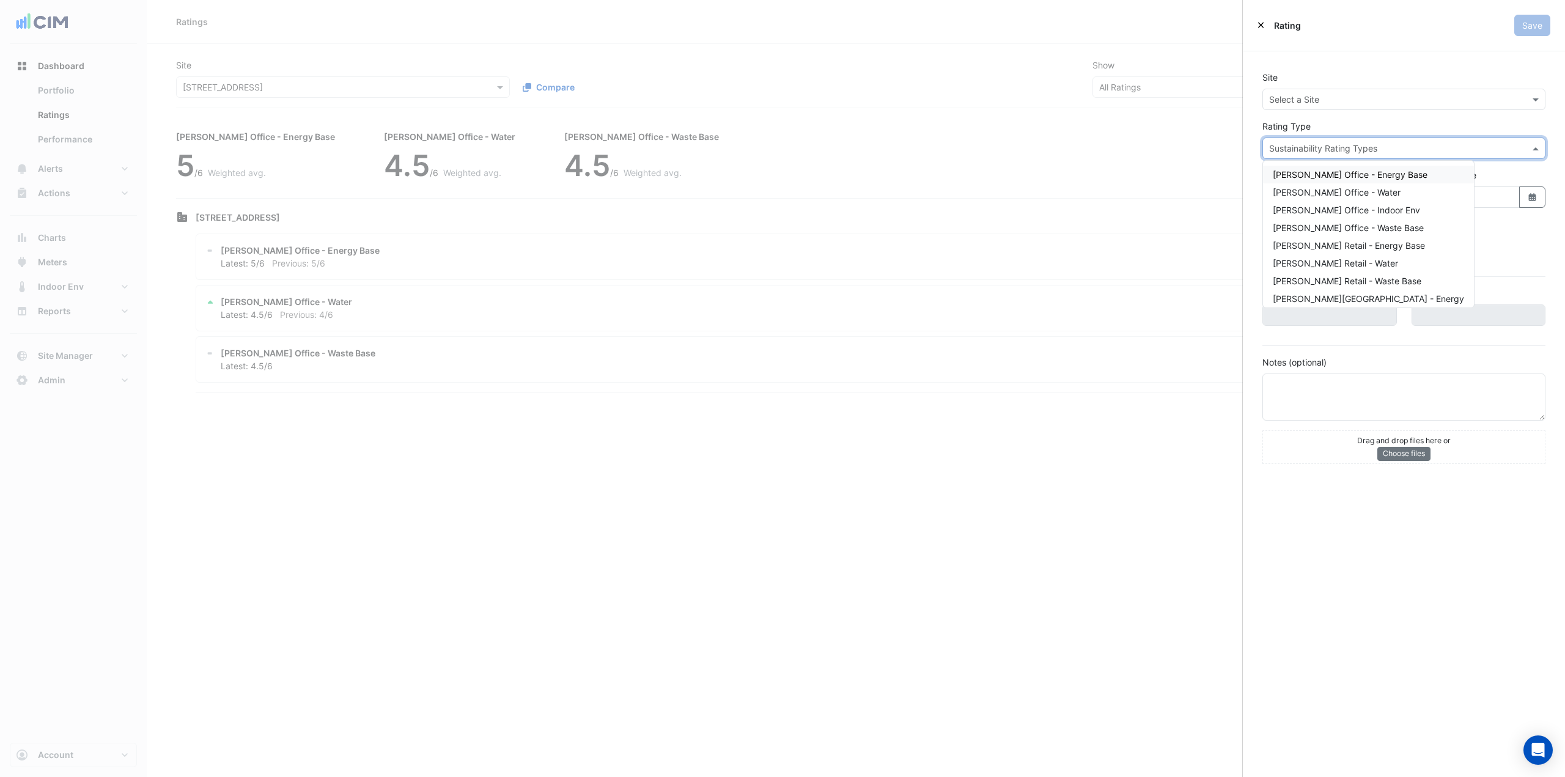
click at [1327, 146] on input "text" at bounding box center [1391, 148] width 245 height 13
click at [1313, 296] on span "LEED O+M" at bounding box center [1294, 293] width 43 height 10
click at [1306, 139] on div "× LEED O+M" at bounding box center [1403, 148] width 283 height 21
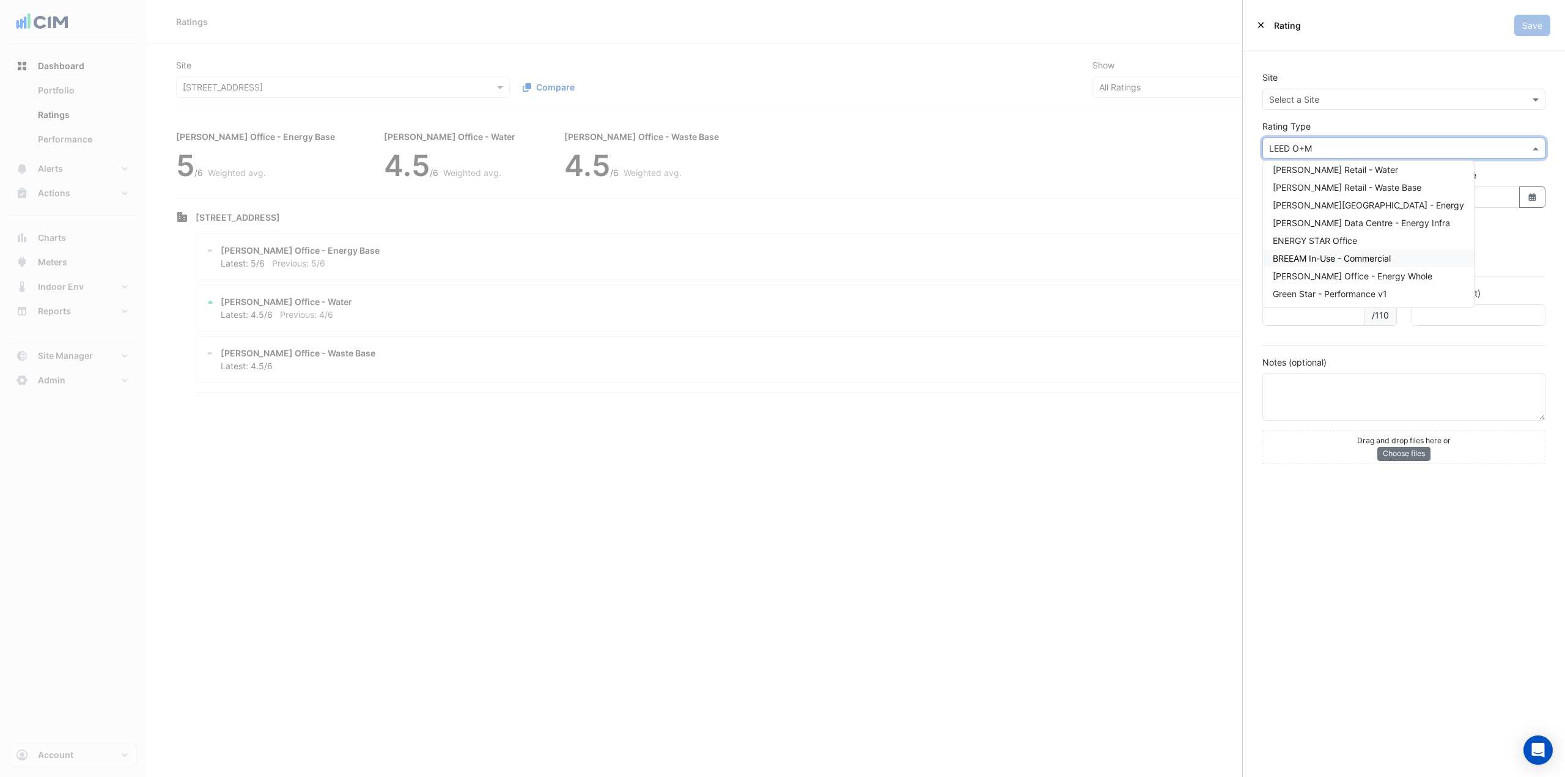
click at [1313, 261] on span "BREEAM In-Use - Commercial" at bounding box center [1332, 258] width 118 height 10
click at [1341, 146] on input "text" at bounding box center [1391, 148] width 245 height 13
click at [1304, 293] on span "LEED O+M" at bounding box center [1294, 293] width 43 height 10
click at [1348, 153] on input "text" at bounding box center [1391, 148] width 245 height 13
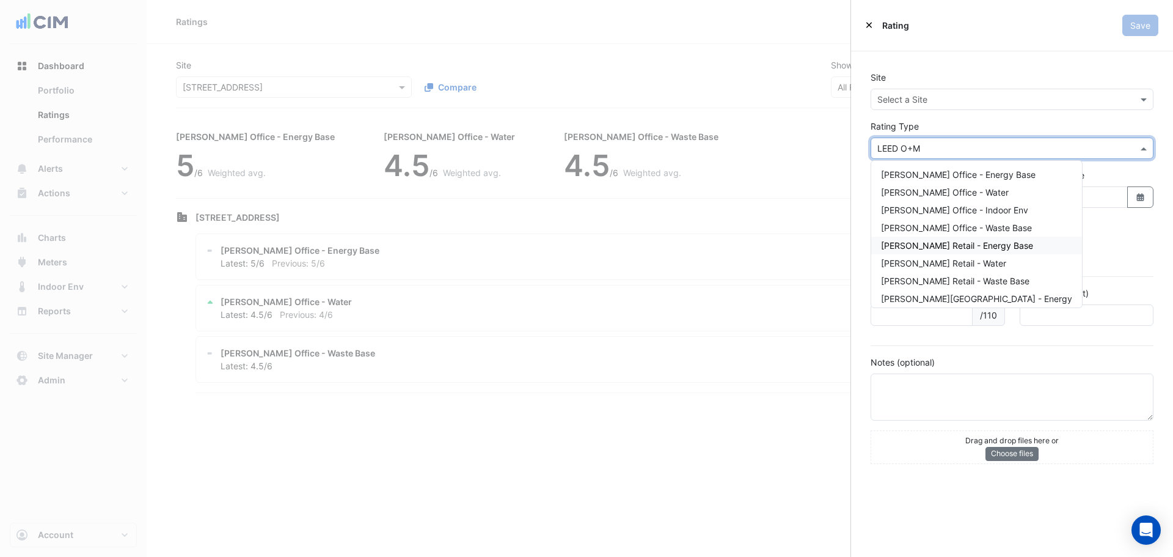
click at [868, 29] on fa-icon "Close" at bounding box center [870, 24] width 6 height 9
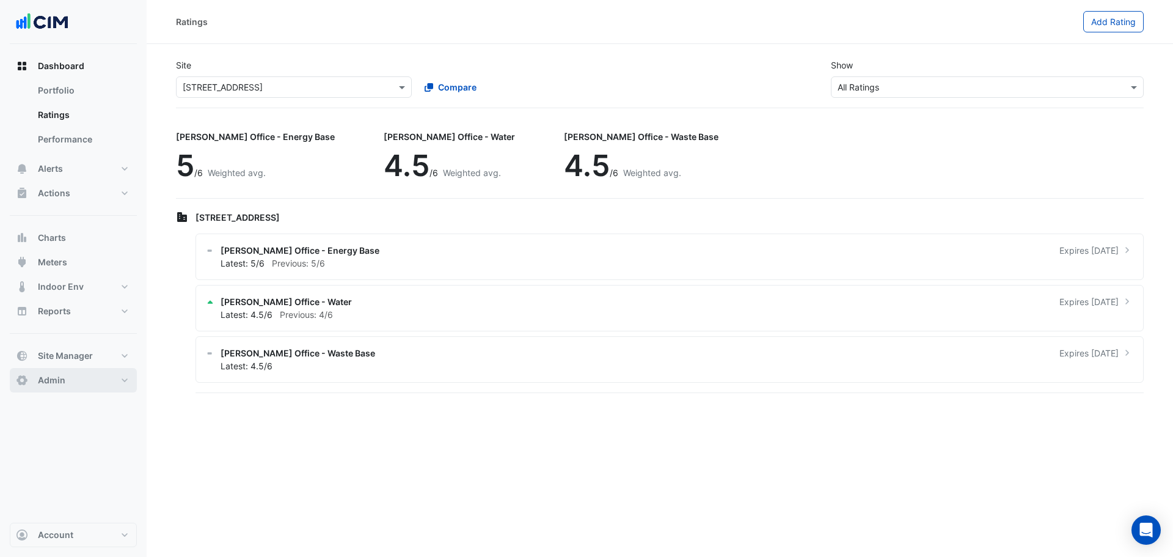
click at [681, 27] on div "Ratings" at bounding box center [630, 21] width 908 height 21
click at [80, 386] on button "Admin" at bounding box center [73, 380] width 127 height 24
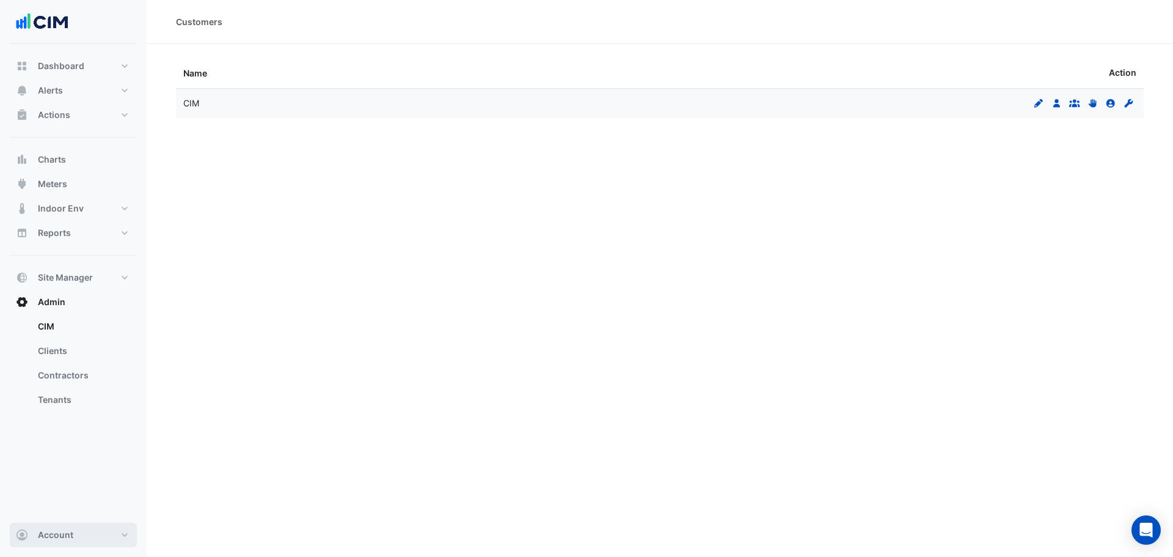
click at [59, 538] on span "Account" at bounding box center [55, 535] width 35 height 12
click at [83, 493] on link "Sign Out" at bounding box center [73, 503] width 116 height 24
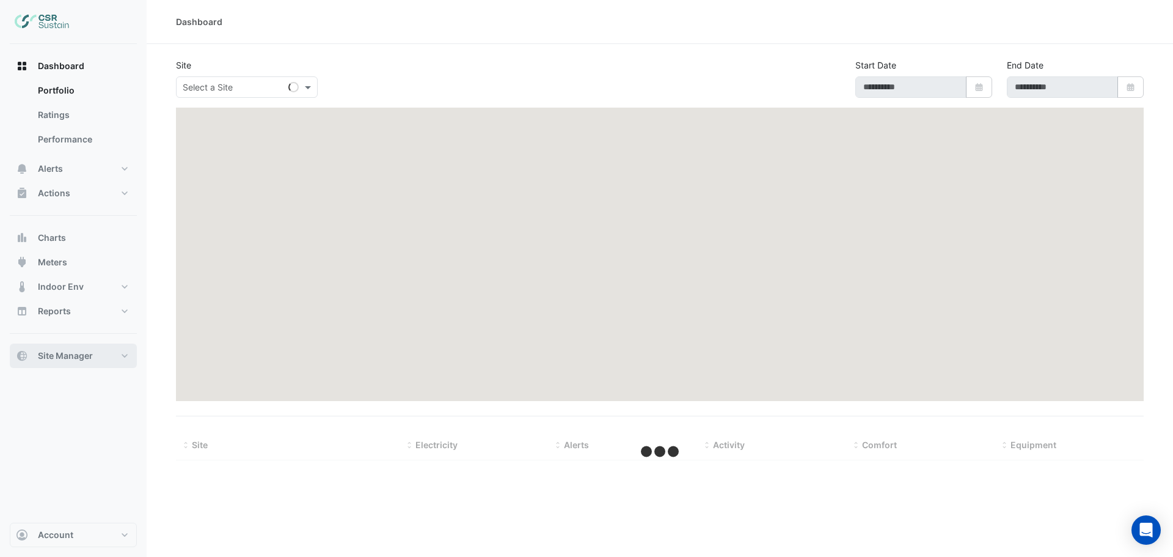
type input "**********"
select select "***"
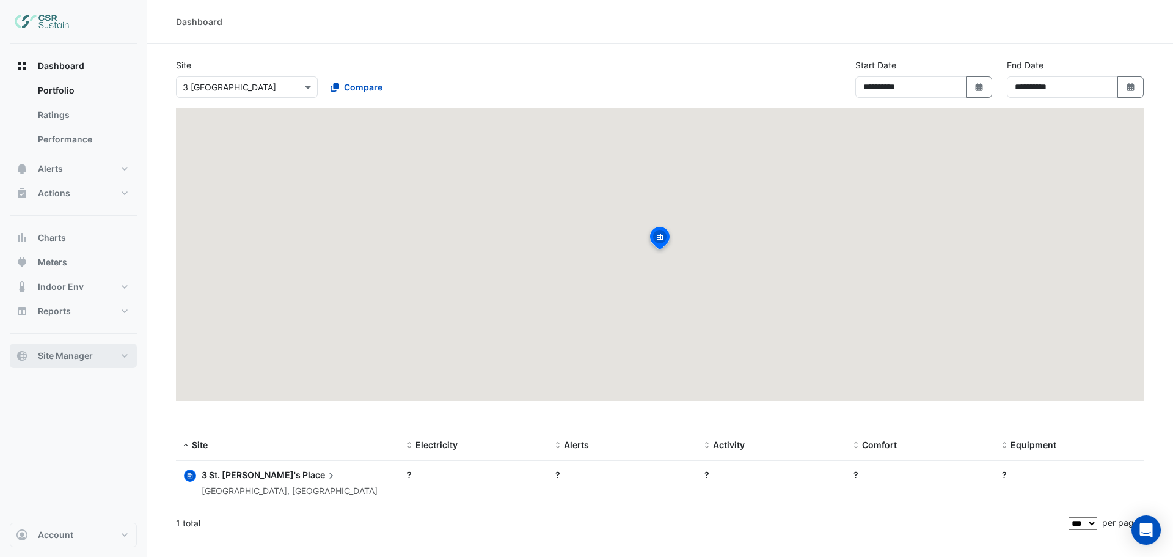
click at [102, 353] on button "Site Manager" at bounding box center [73, 355] width 127 height 24
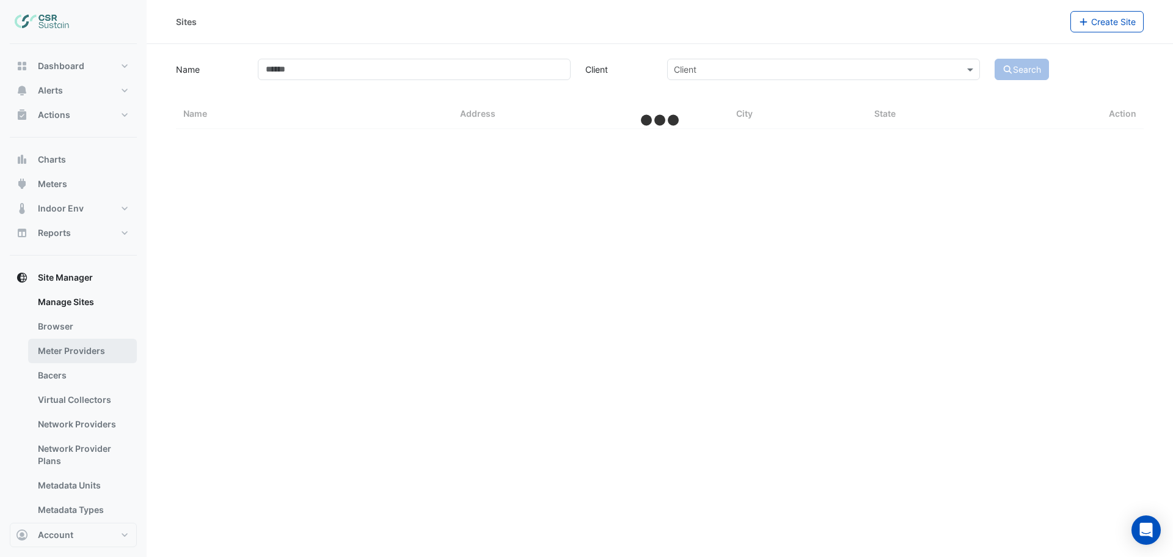
select select "***"
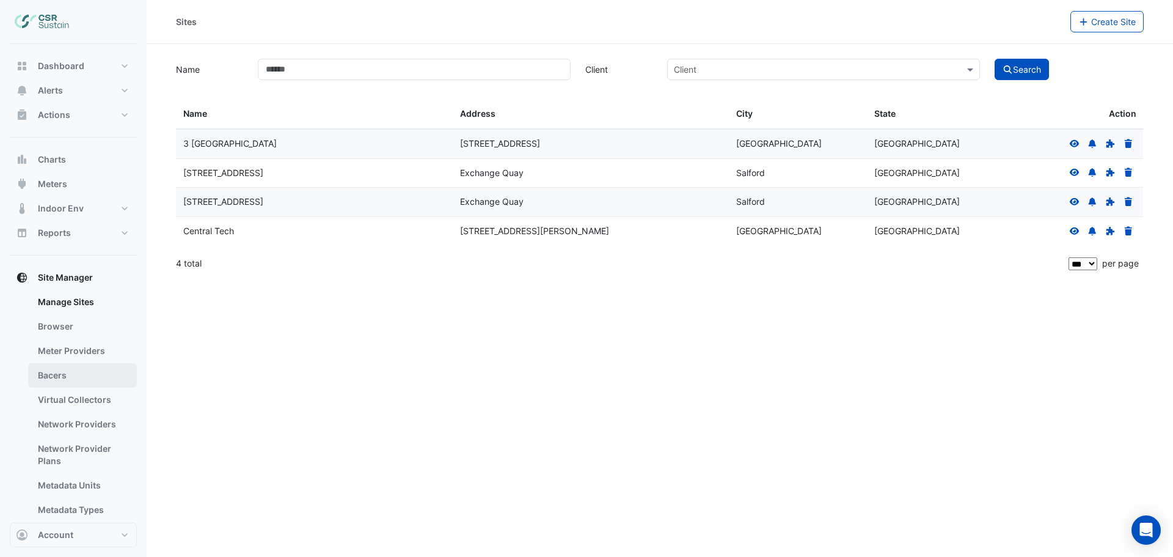
click at [84, 374] on link "Bacers" at bounding box center [82, 375] width 109 height 24
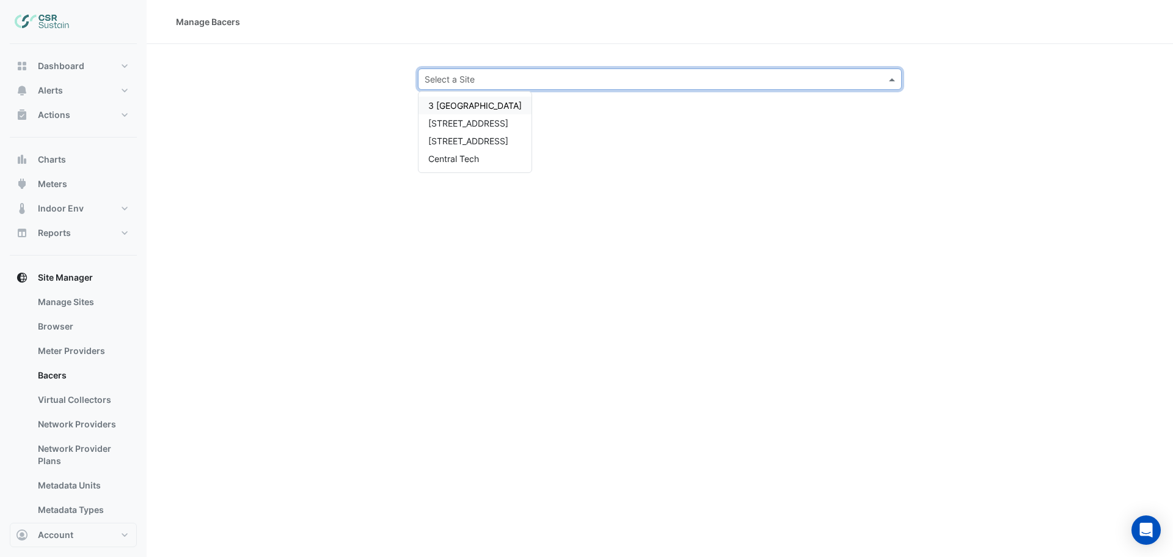
click at [461, 81] on input "text" at bounding box center [648, 79] width 446 height 13
click at [480, 123] on span "5 Exchange Quay" at bounding box center [468, 123] width 80 height 10
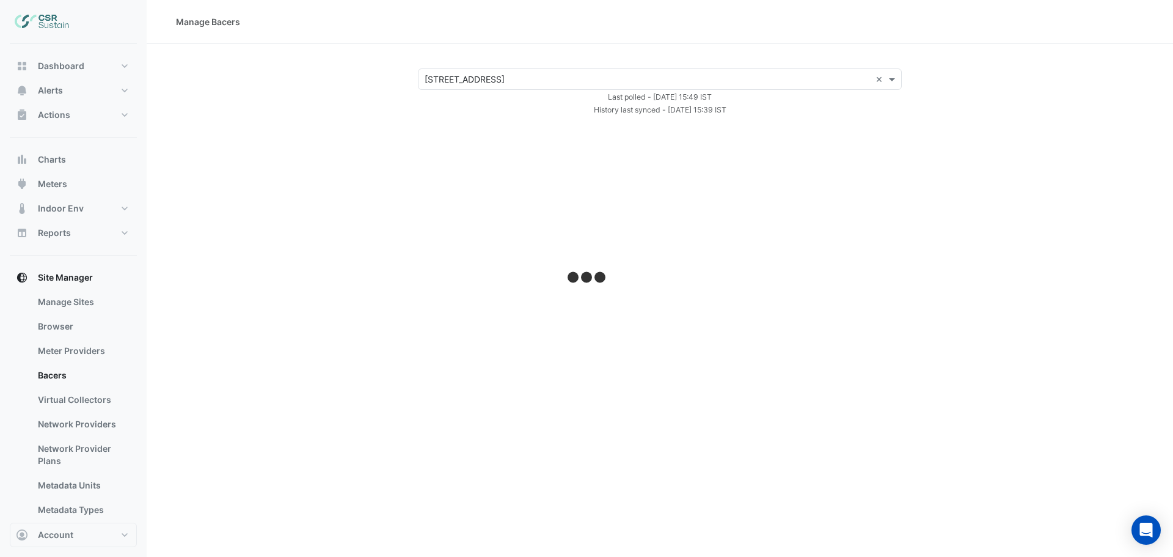
select select "***"
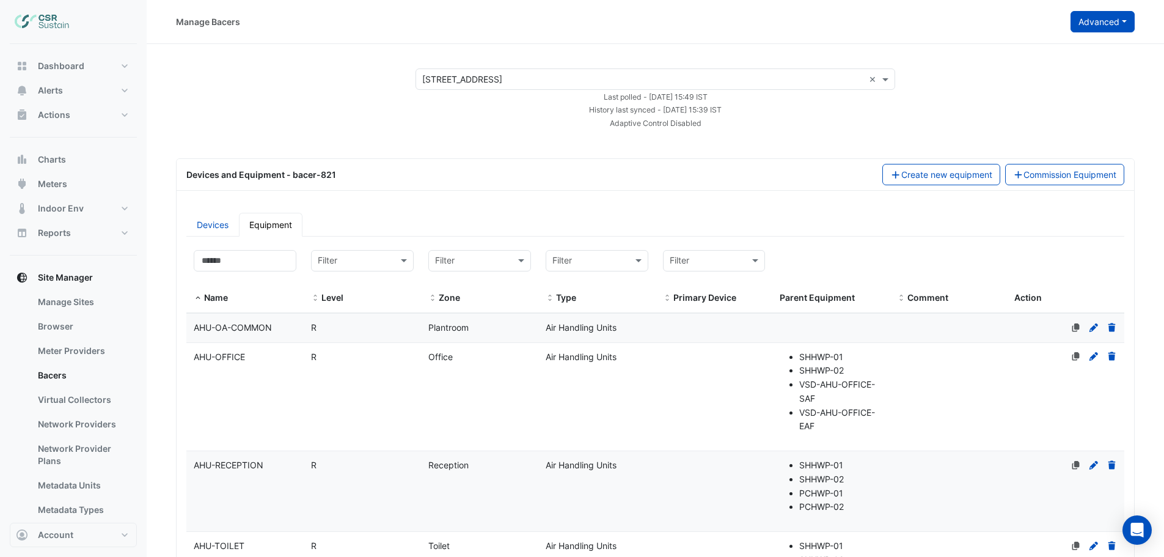
click at [1080, 22] on button "Advanced" at bounding box center [1103, 21] width 64 height 21
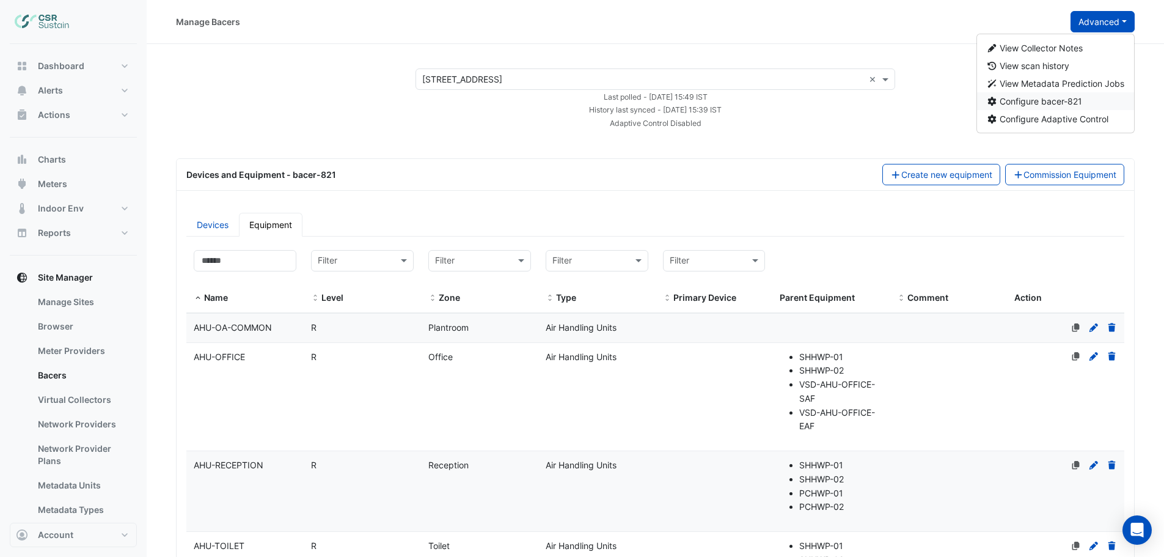
click at [1059, 103] on span "Configure bacer-821" at bounding box center [1041, 101] width 83 height 10
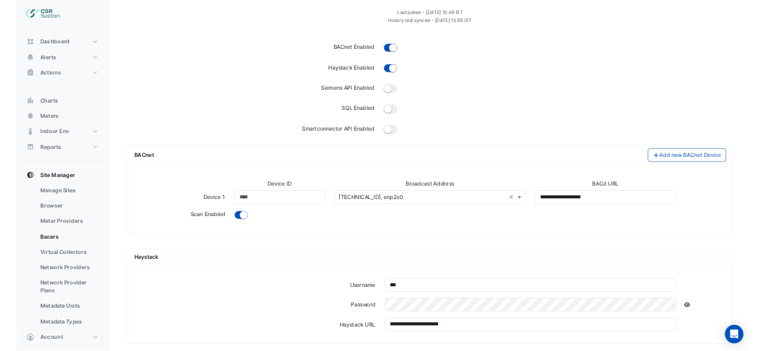
scroll to position [105, 0]
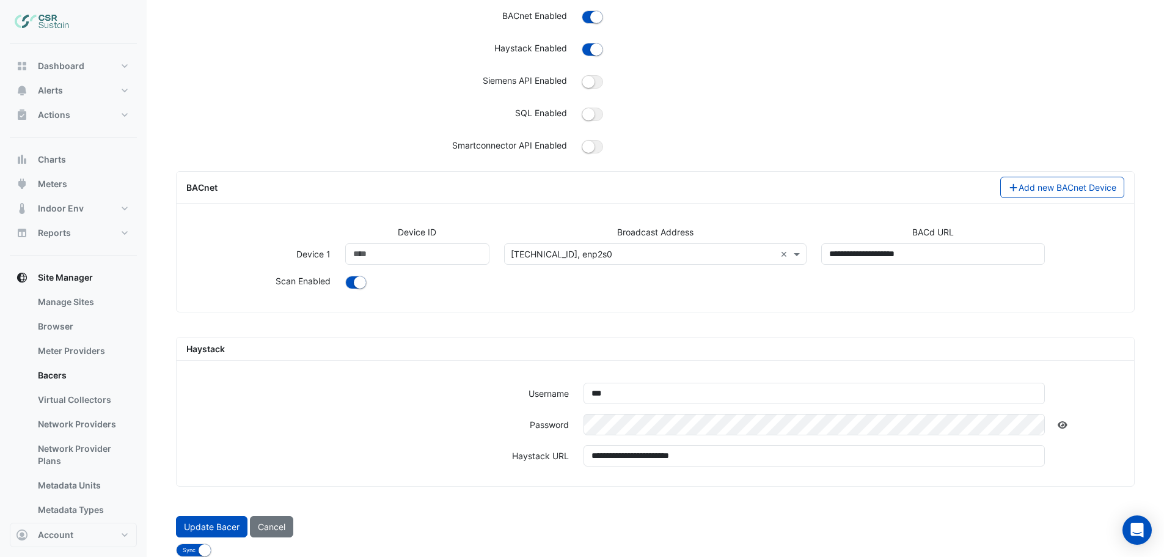
drag, startPoint x: 186, startPoint y: 351, endPoint x: 273, endPoint y: 352, distance: 87.4
click at [234, 354] on div "Haystack" at bounding box center [417, 348] width 477 height 13
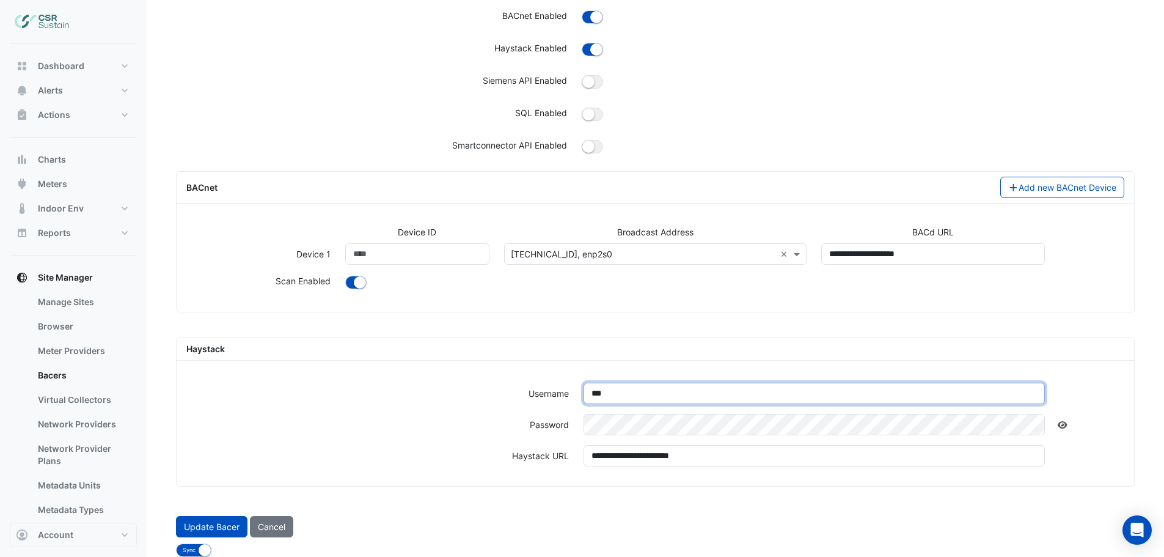
click at [652, 398] on input "***" at bounding box center [815, 393] width 462 height 21
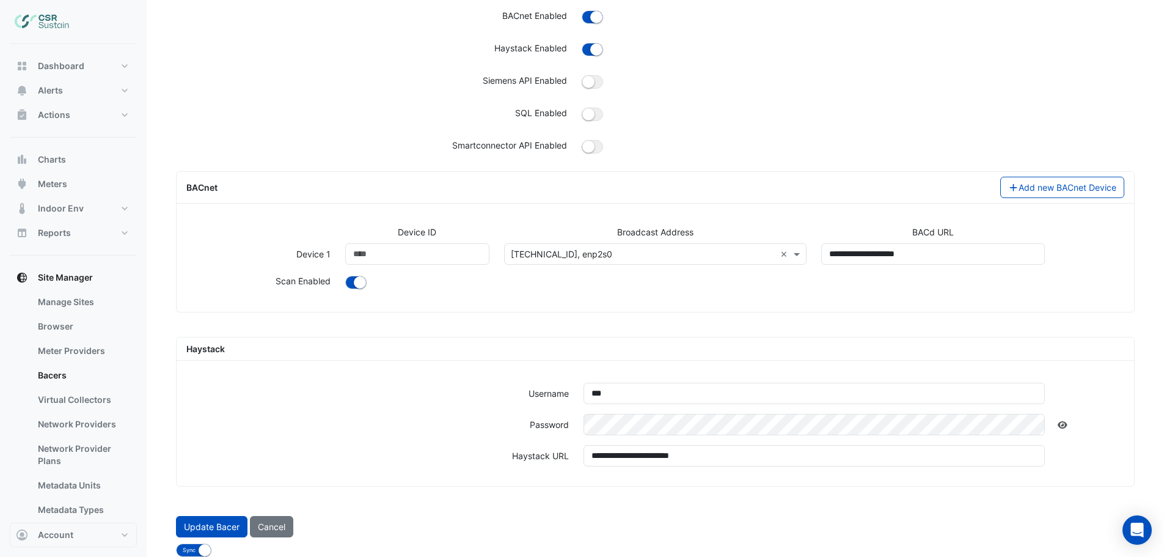
click at [1098, 425] on div at bounding box center [1091, 429] width 79 height 31
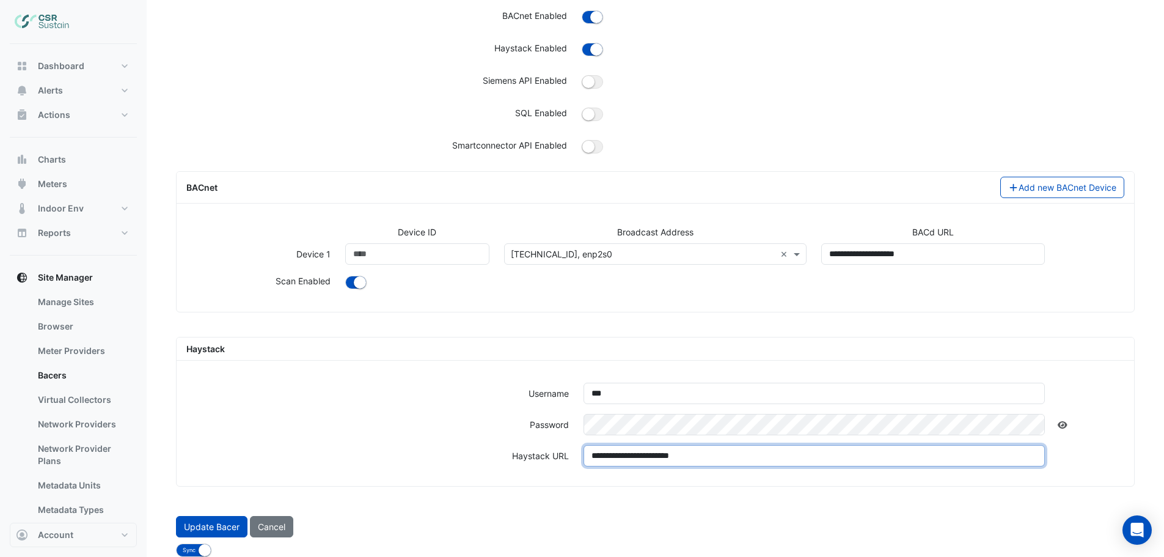
drag, startPoint x: 674, startPoint y: 457, endPoint x: 623, endPoint y: 457, distance: 51.3
click at [623, 457] on input "**********" at bounding box center [815, 455] width 462 height 21
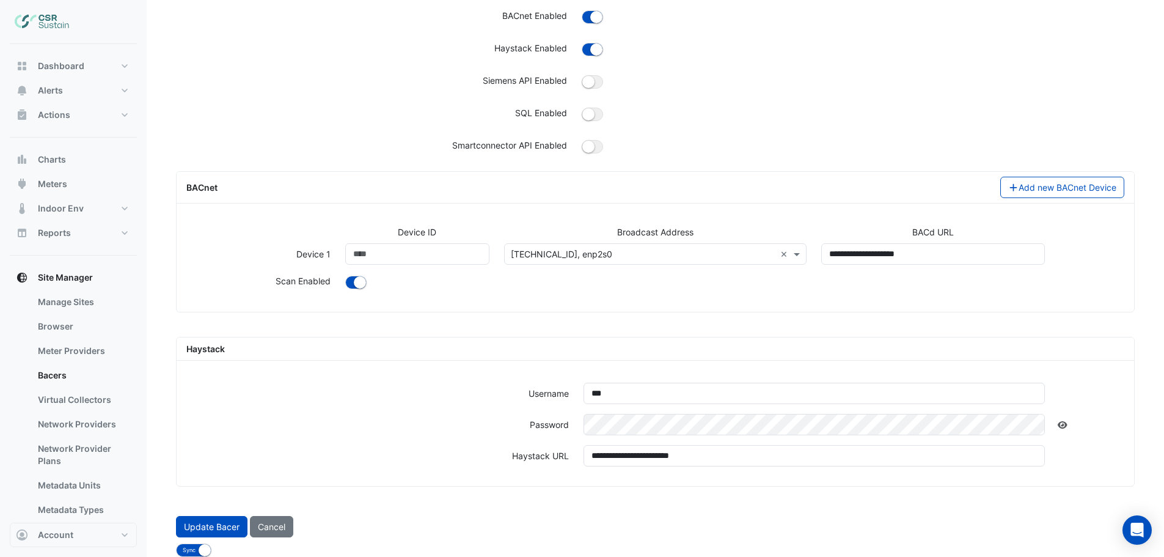
click at [647, 475] on div "**********" at bounding box center [655, 460] width 953 height 31
click at [1064, 426] on icon at bounding box center [1062, 425] width 11 height 9
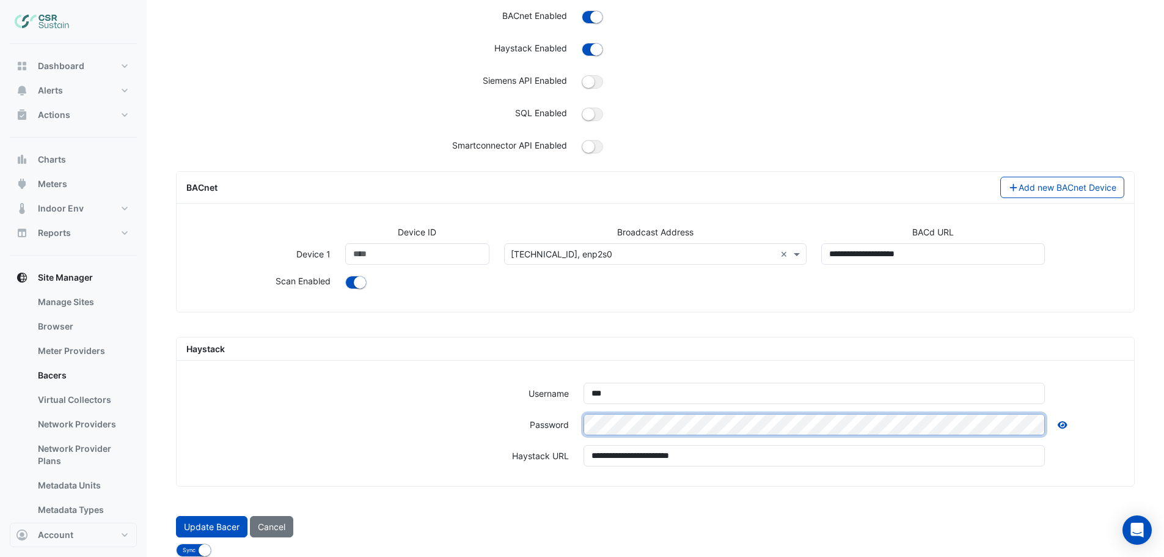
click at [560, 425] on div "Password" at bounding box center [655, 429] width 953 height 31
